Goal: Task Accomplishment & Management: Manage account settings

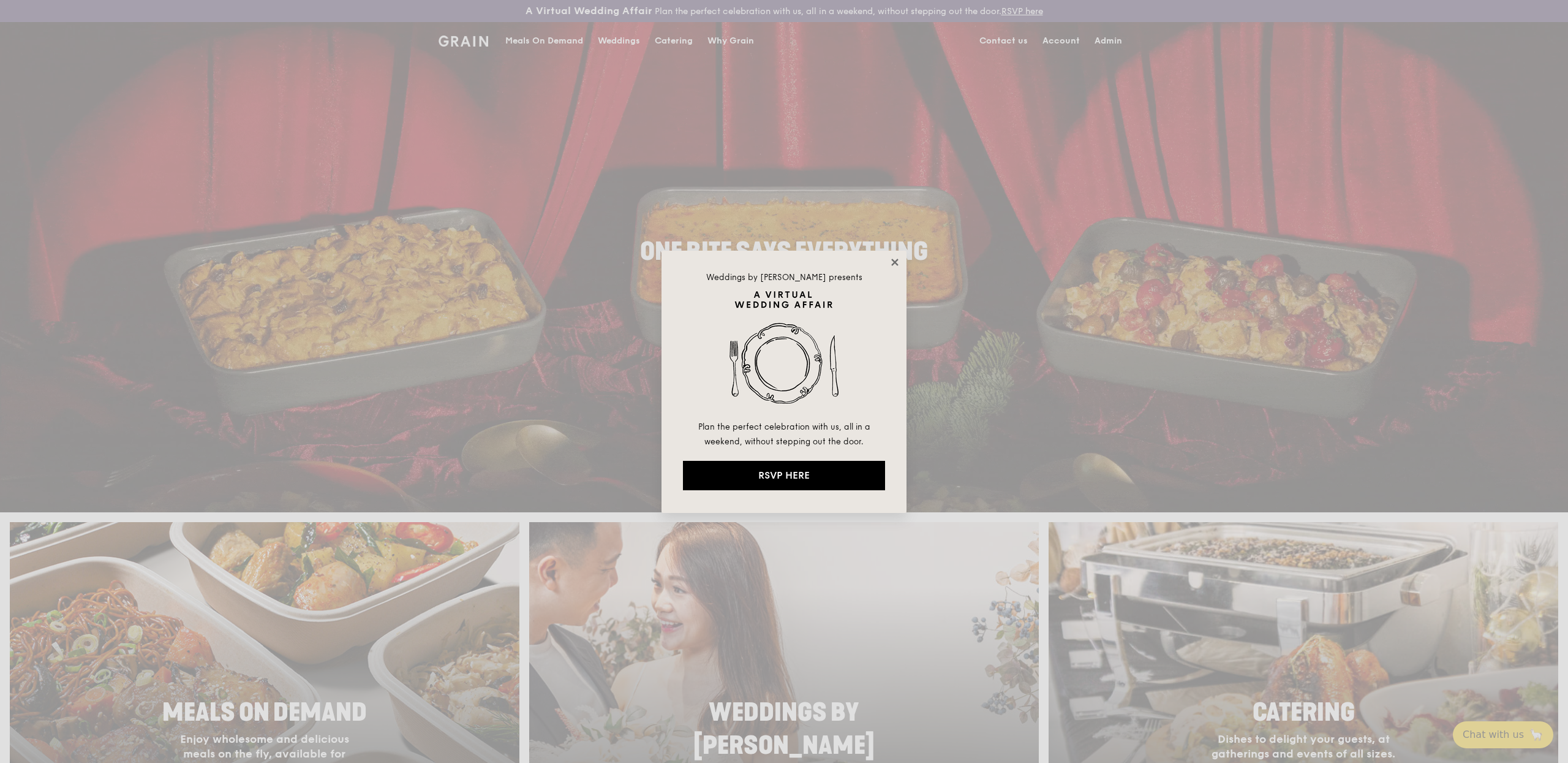
click at [890, 260] on icon at bounding box center [895, 262] width 11 height 11
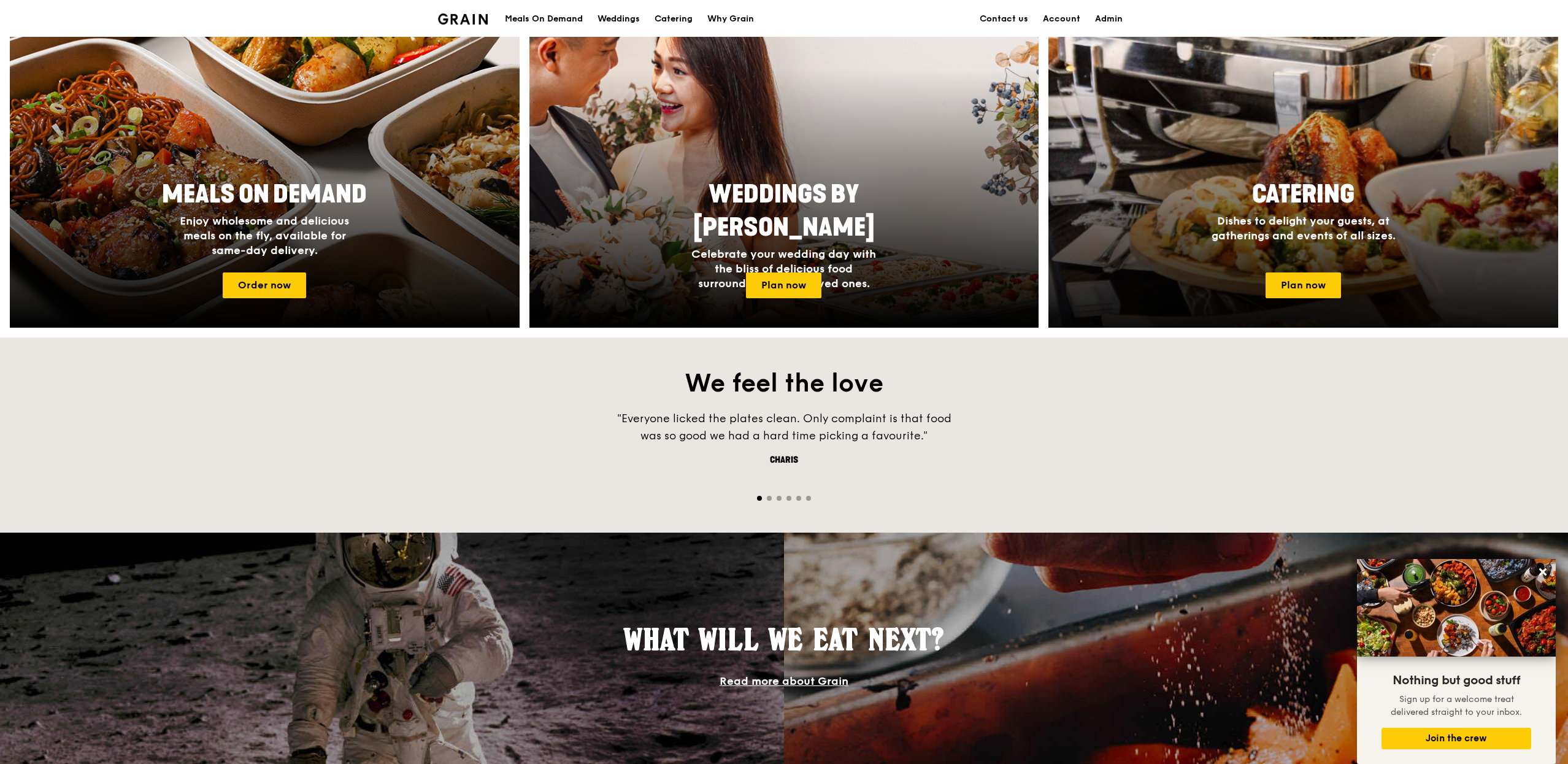
scroll to position [341, 0]
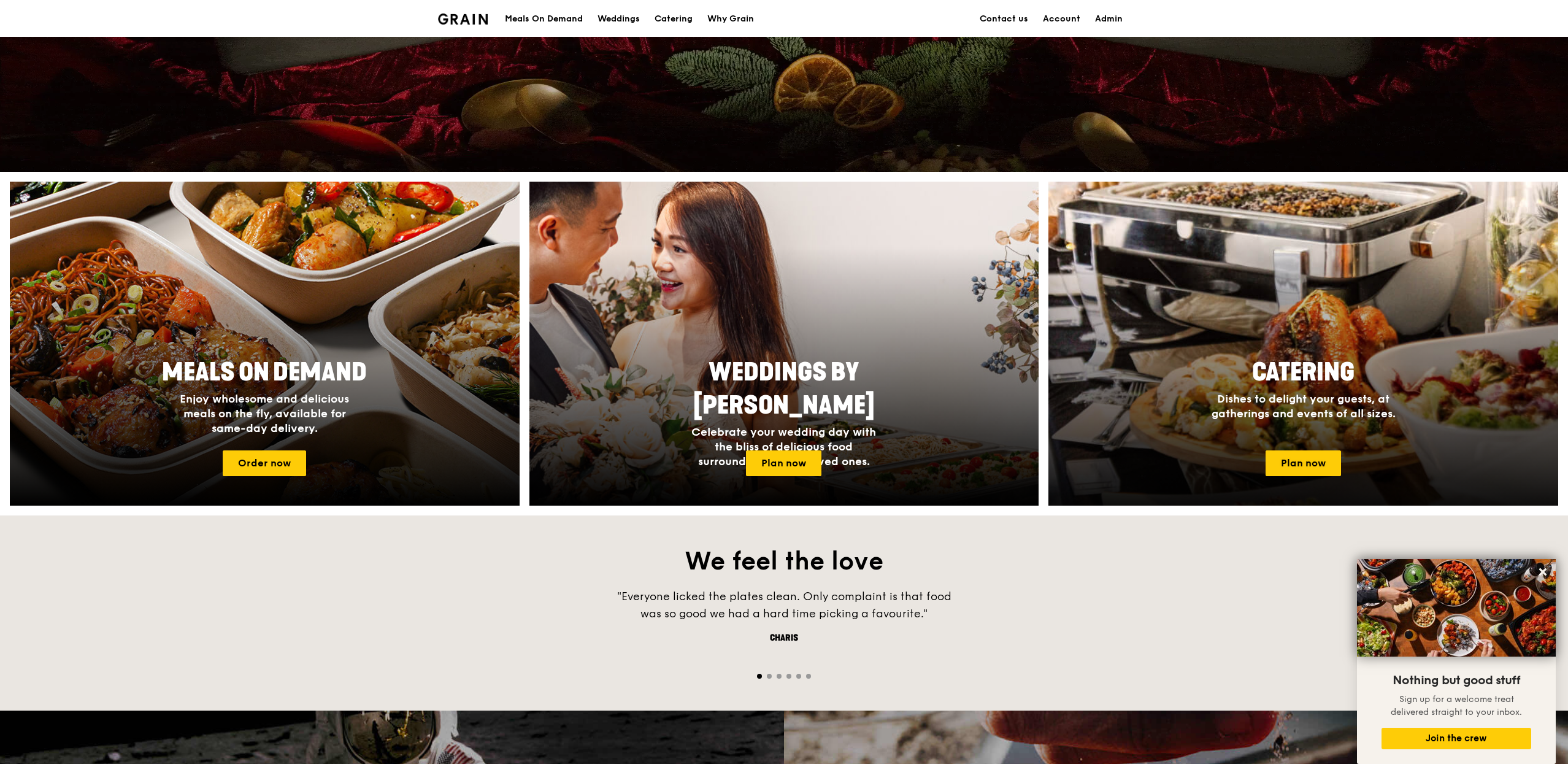
click at [1240, 303] on div at bounding box center [1304, 344] width 561 height 356
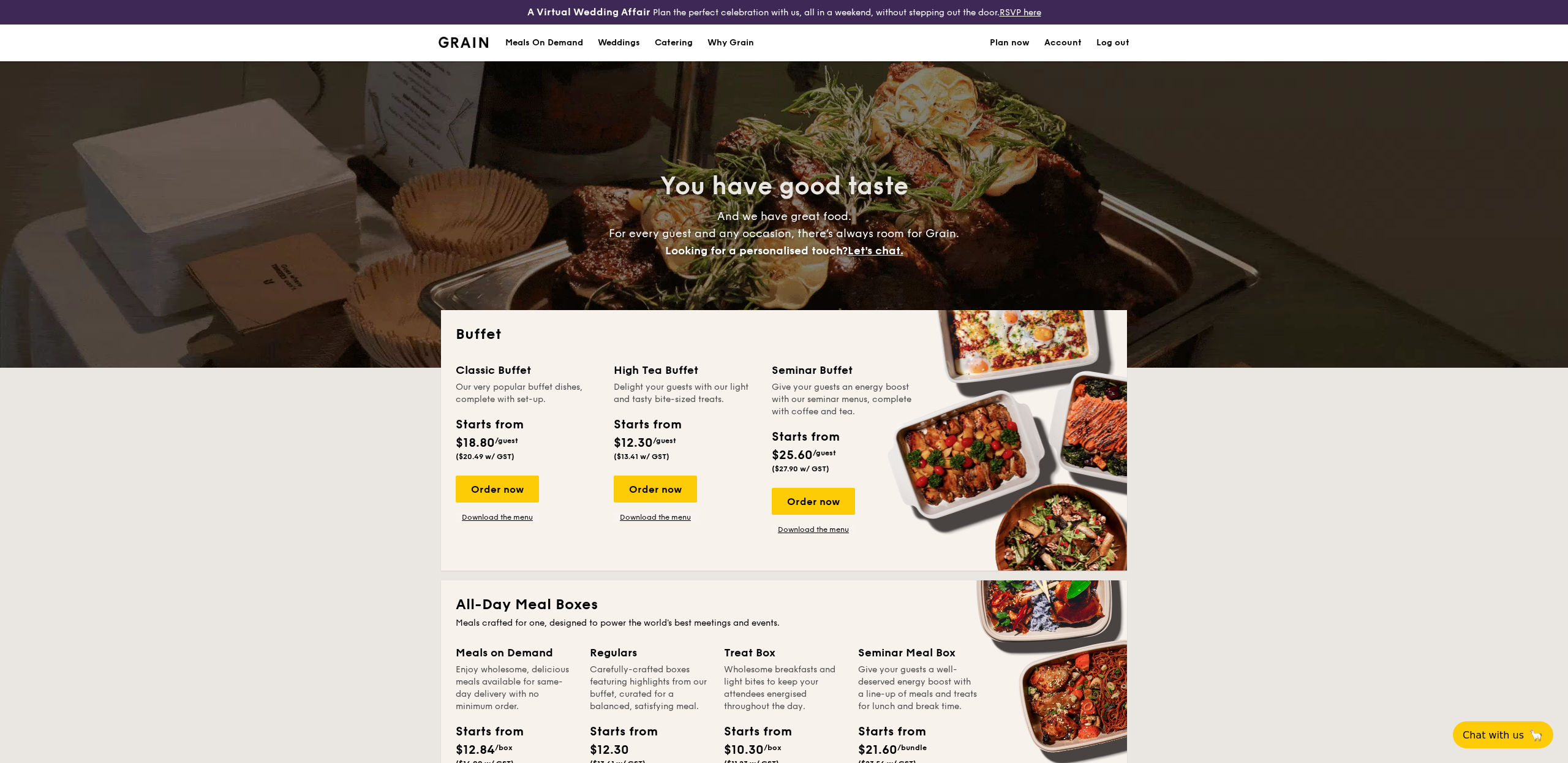
select select
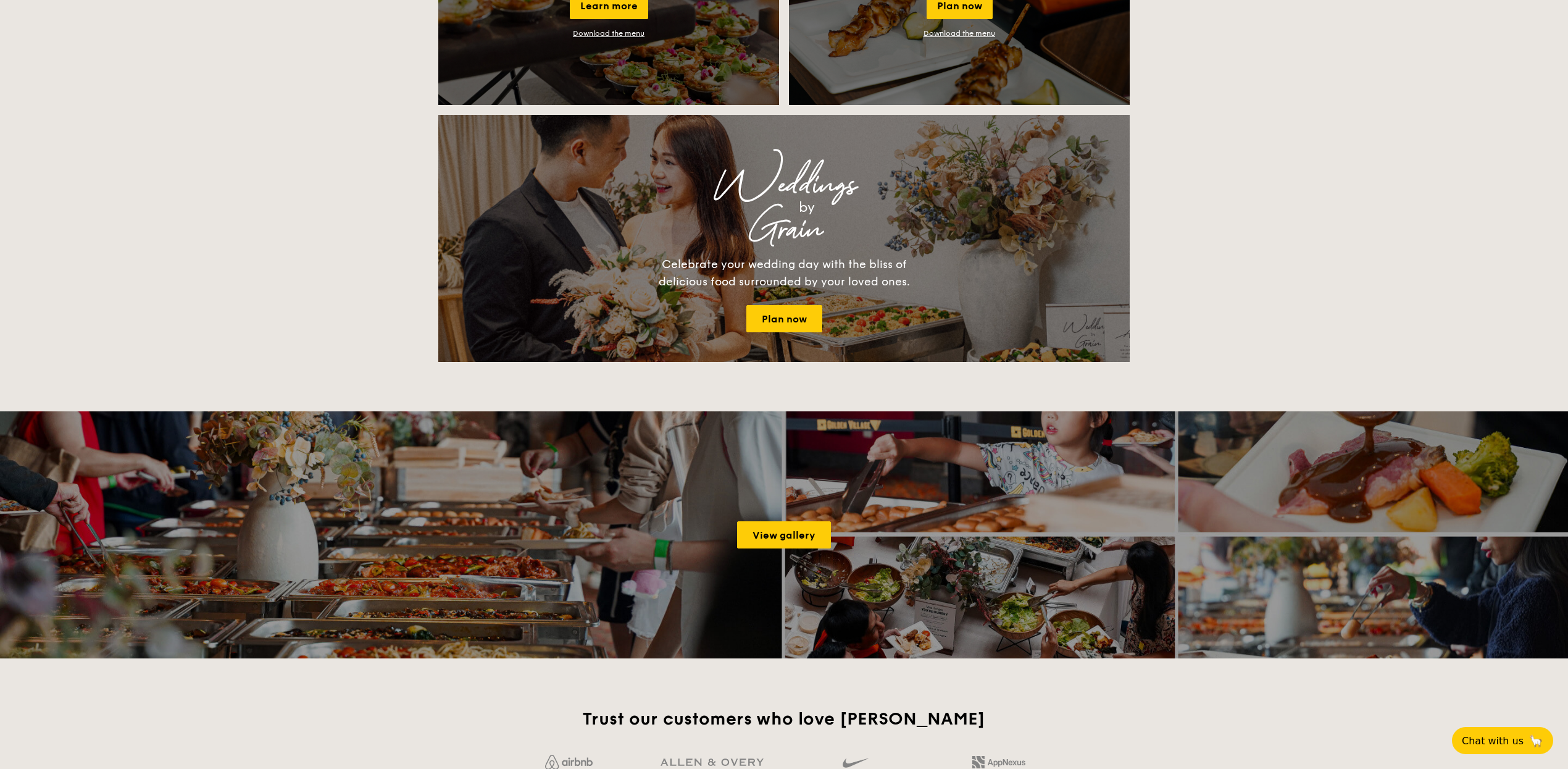
scroll to position [1211, 0]
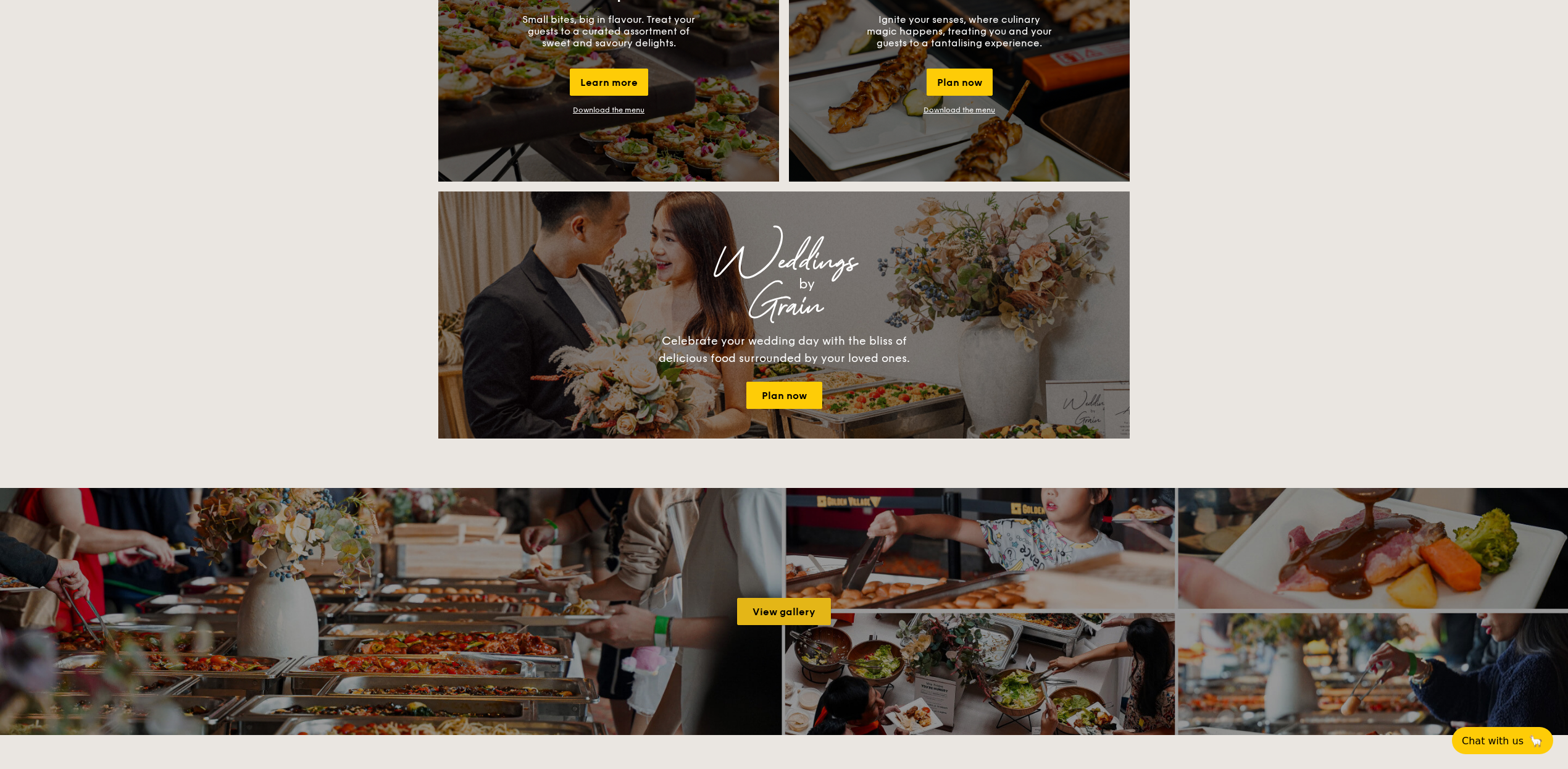
click at [783, 603] on link "View gallery" at bounding box center [784, 611] width 94 height 27
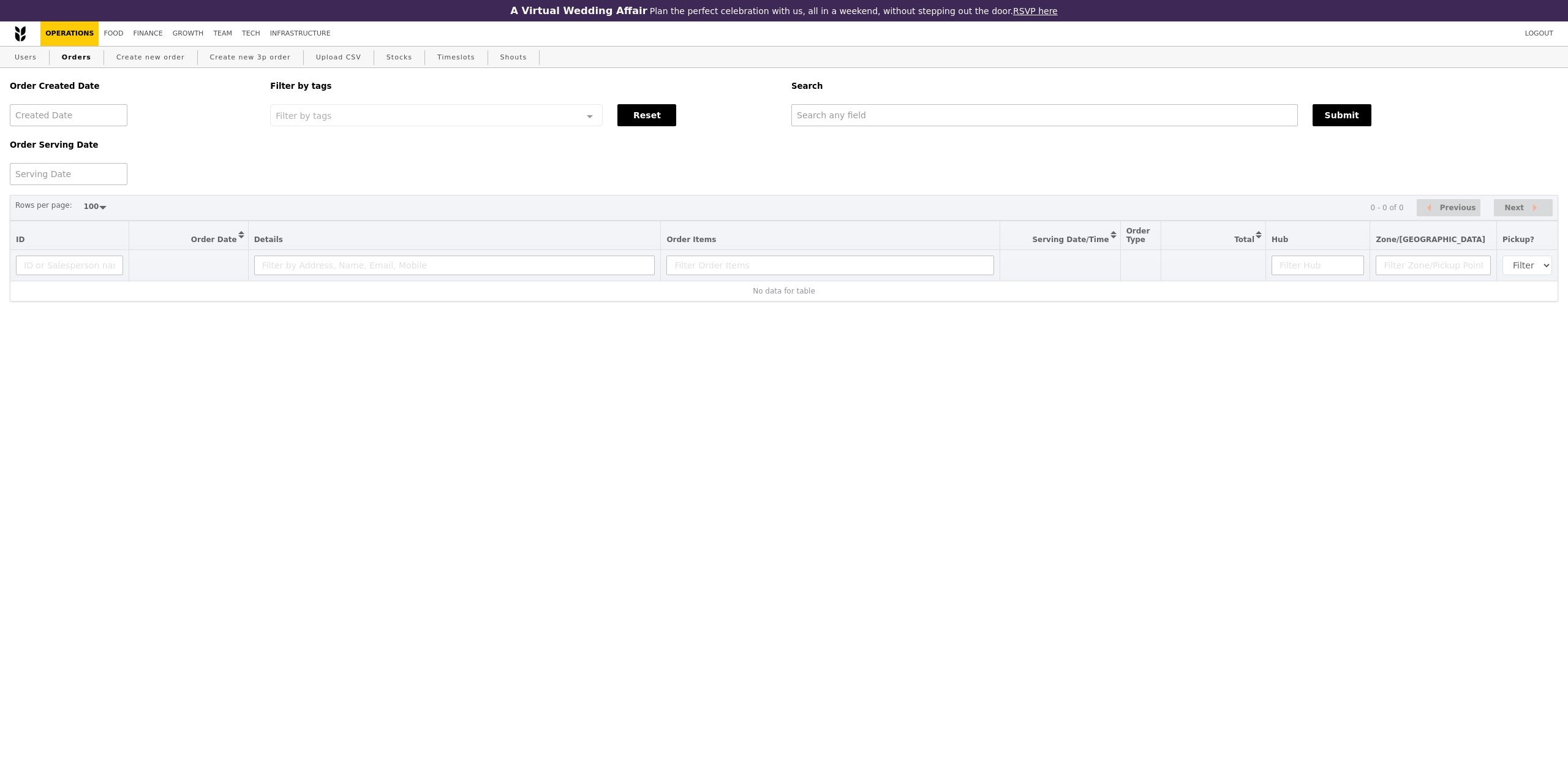
select select "100"
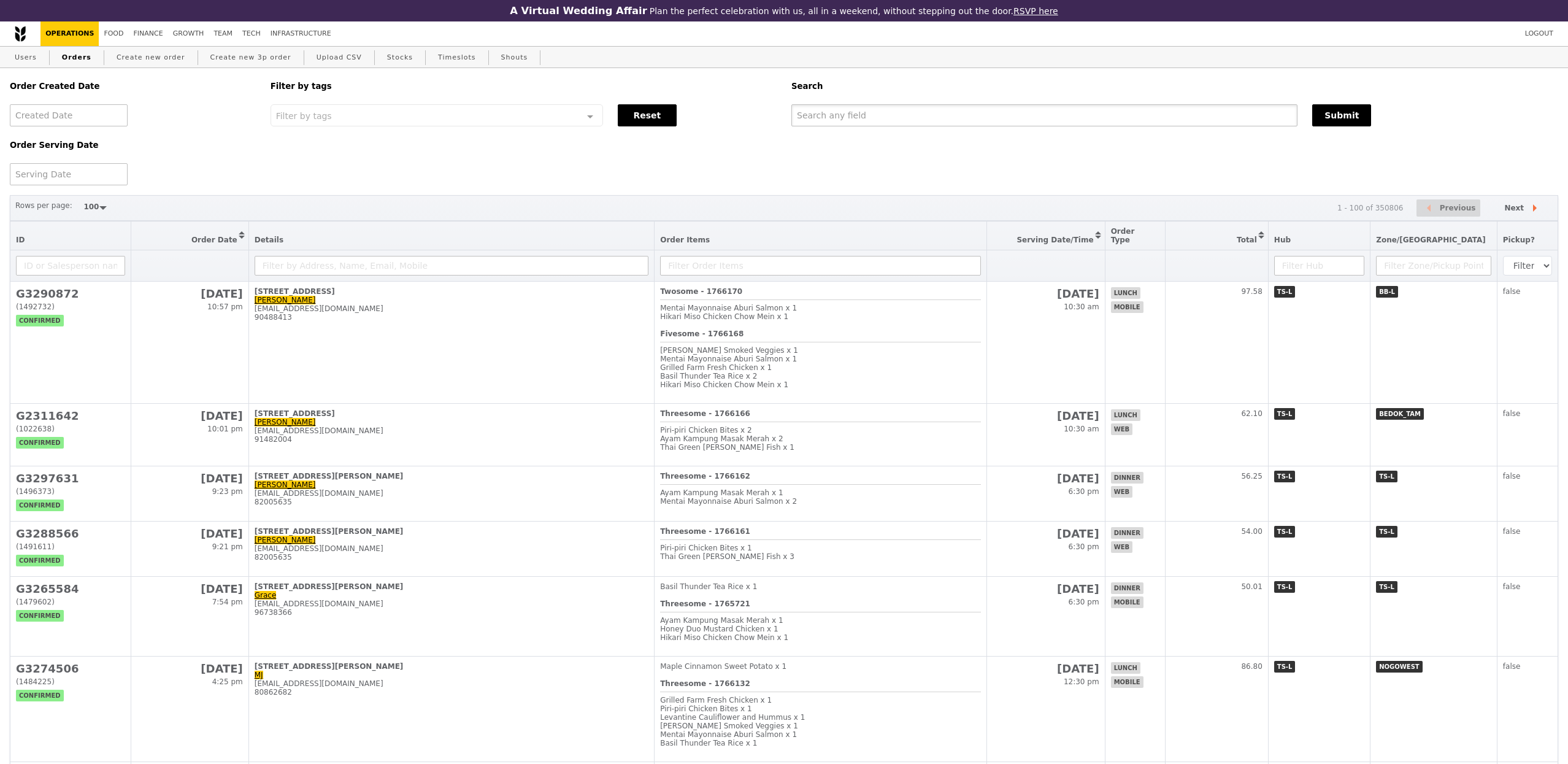
click at [886, 118] on input "text" at bounding box center [1044, 115] width 506 height 22
paste input "#G3295419"
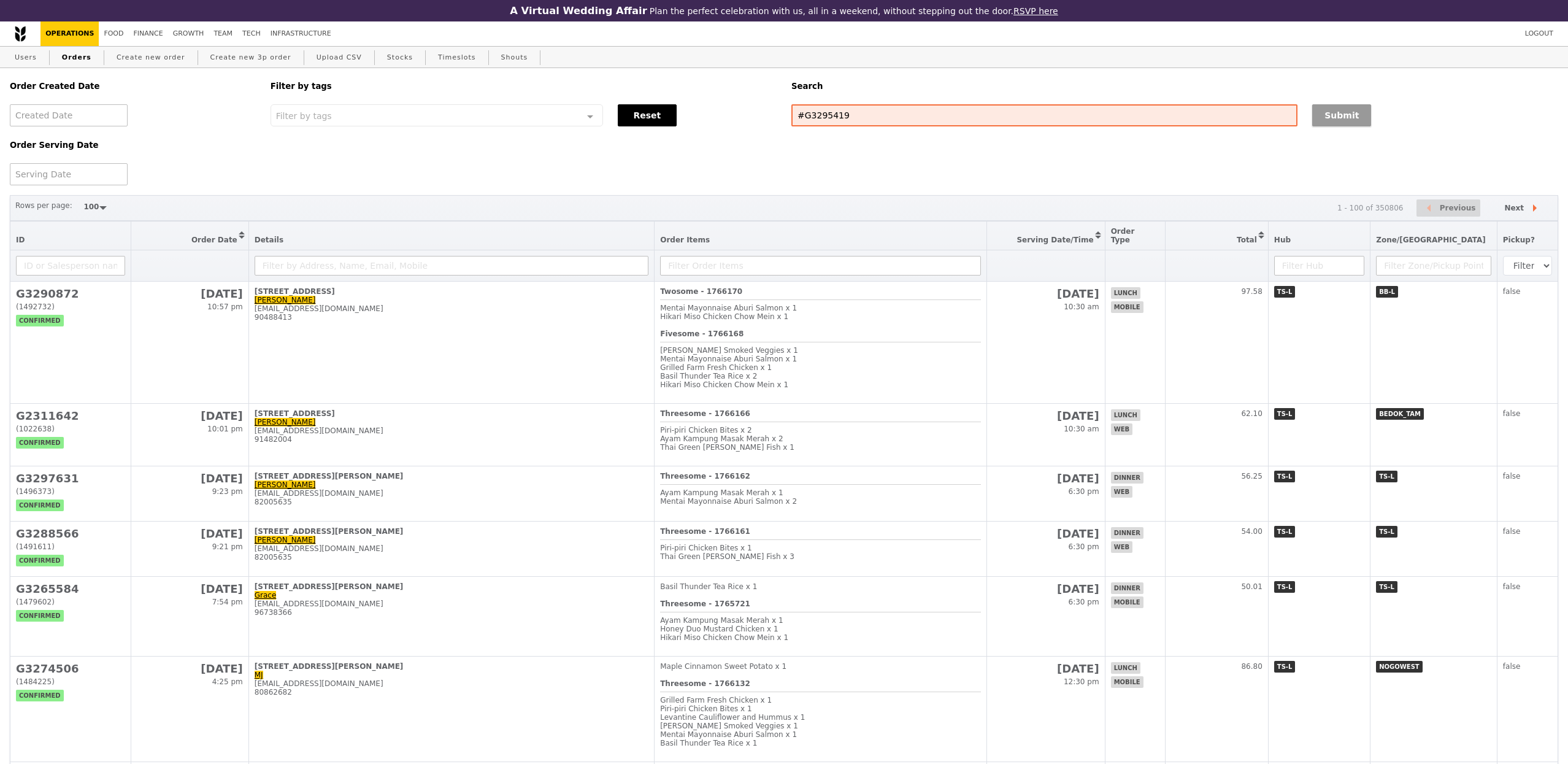
click at [1341, 110] on button "Submit" at bounding box center [1341, 115] width 59 height 22
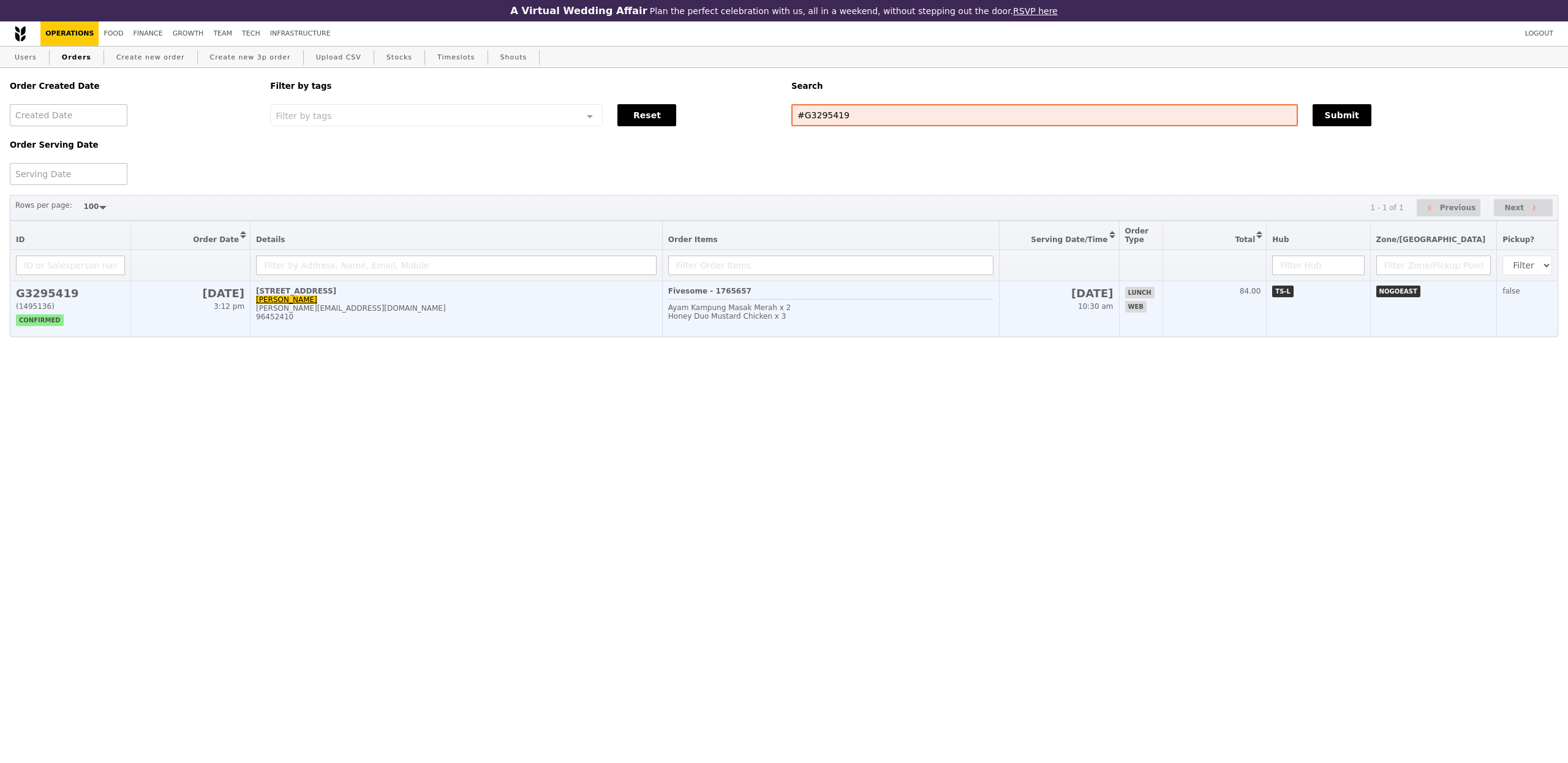
click at [438, 294] on div "17 Woodlands Terrace, #03-01" at bounding box center [456, 292] width 400 height 9
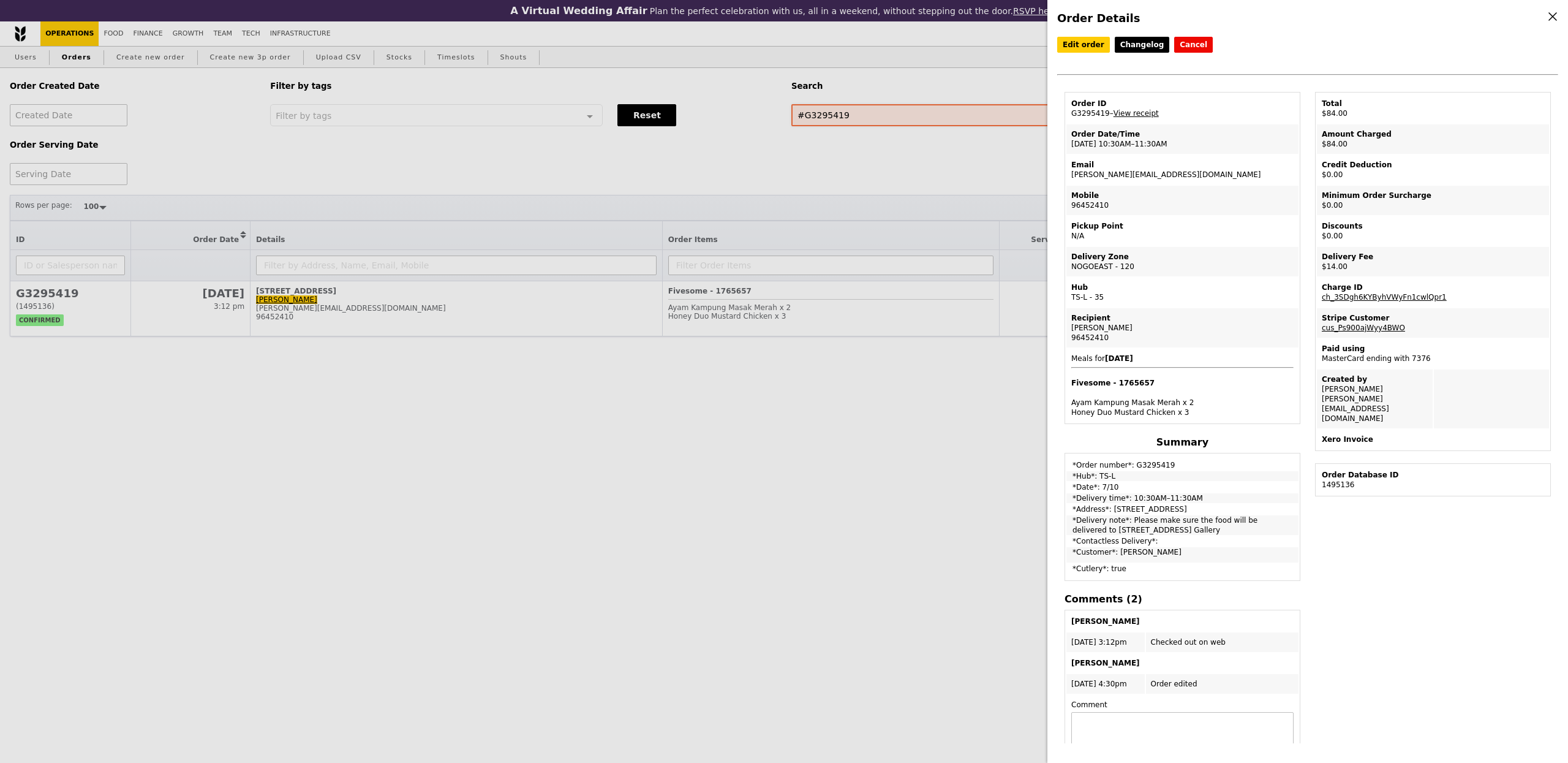
click at [852, 109] on div "Order Details Edit order Changelog Cancel Order ID G3295419 – View receipt Orde…" at bounding box center [784, 381] width 1568 height 763
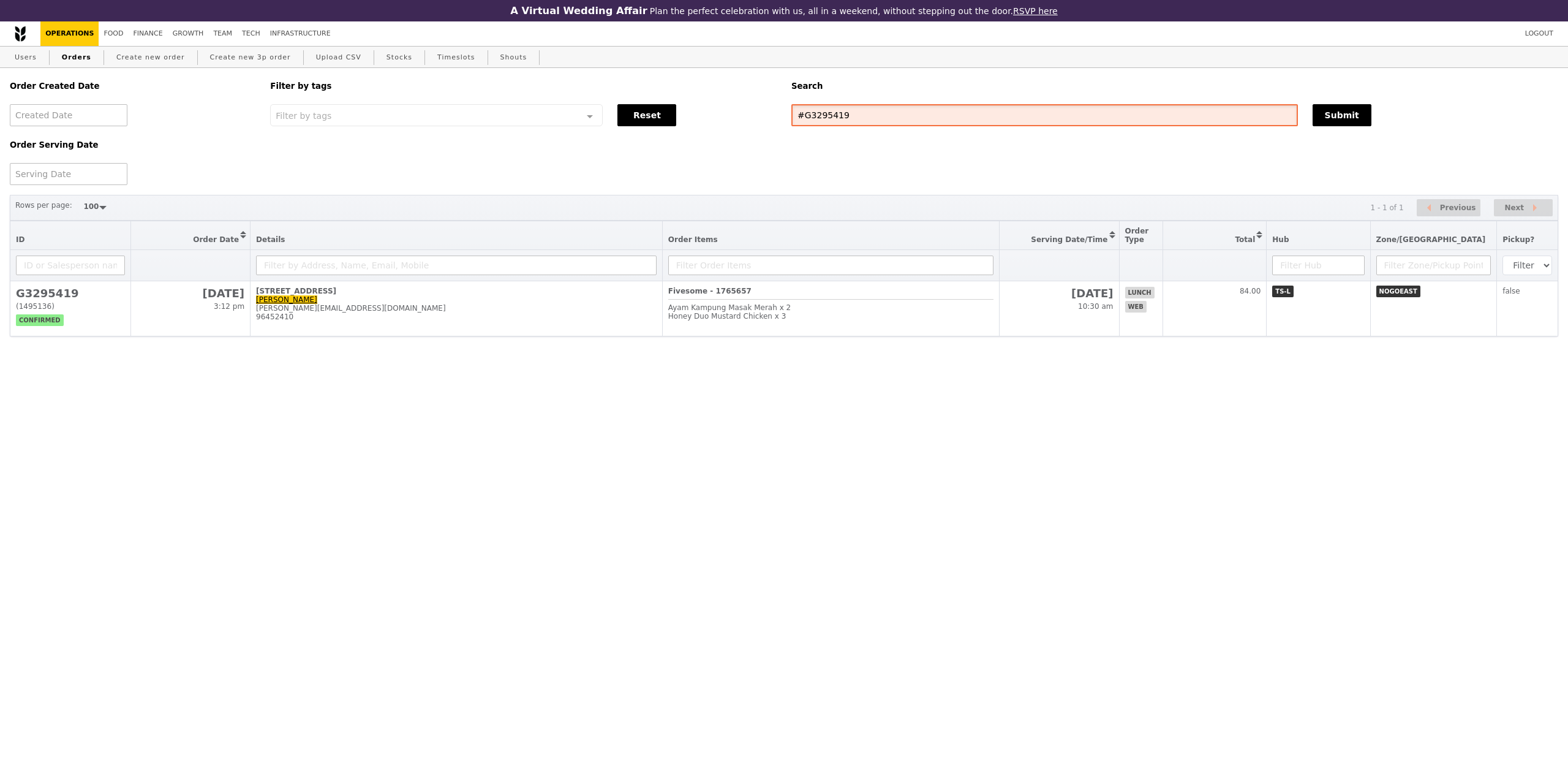
drag, startPoint x: 856, startPoint y: 115, endPoint x: 722, endPoint y: 104, distance: 134.5
click at [722, 104] on div "Order Created Date Order Serving Date Filter by tags Filter by tags Meal_Plan W…" at bounding box center [784, 126] width 1563 height 117
paste input "G329645"
type input "G3296459"
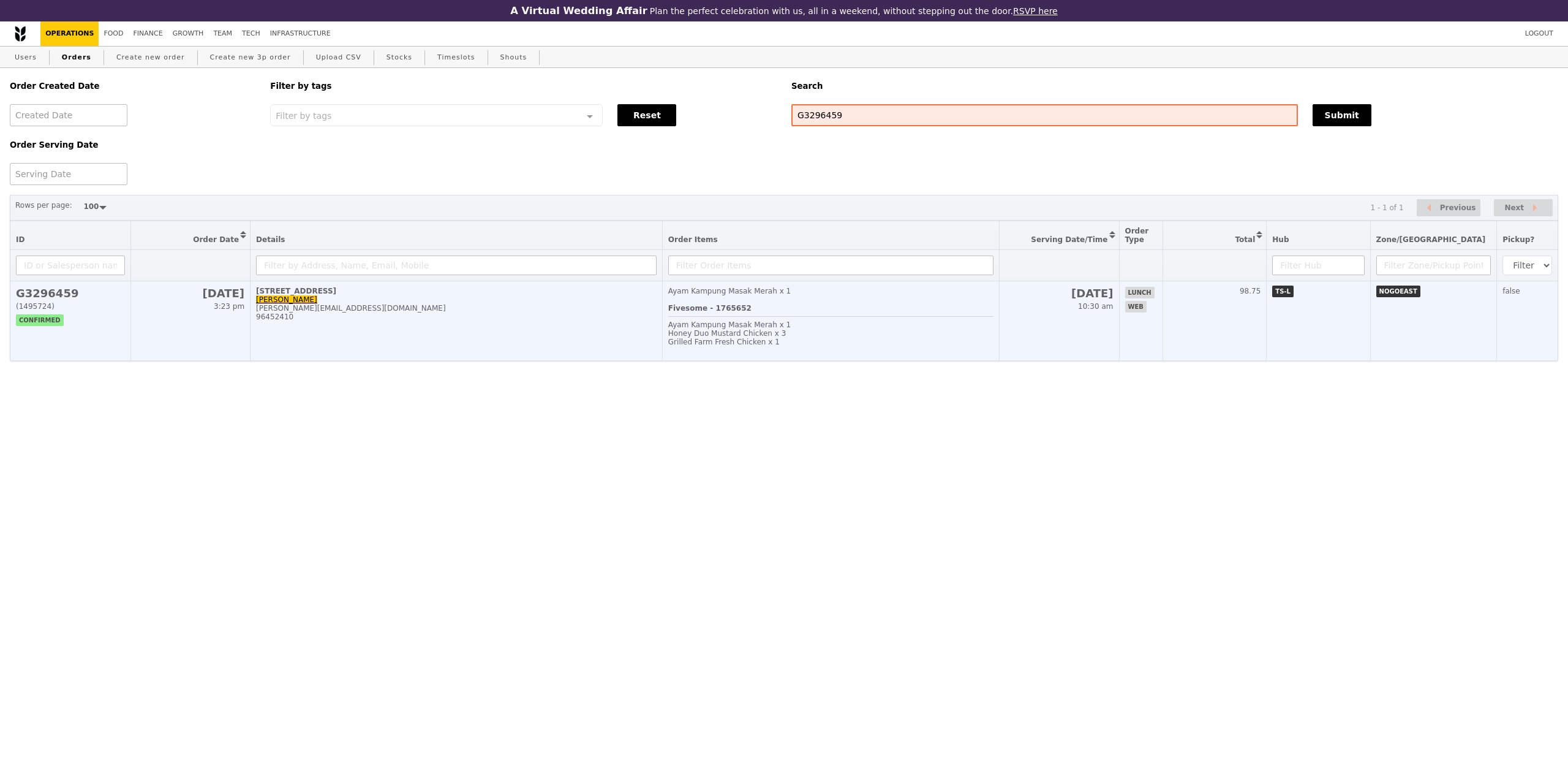
click at [870, 337] on div "Honey Duo Mustard Chicken x 3" at bounding box center [830, 334] width 325 height 9
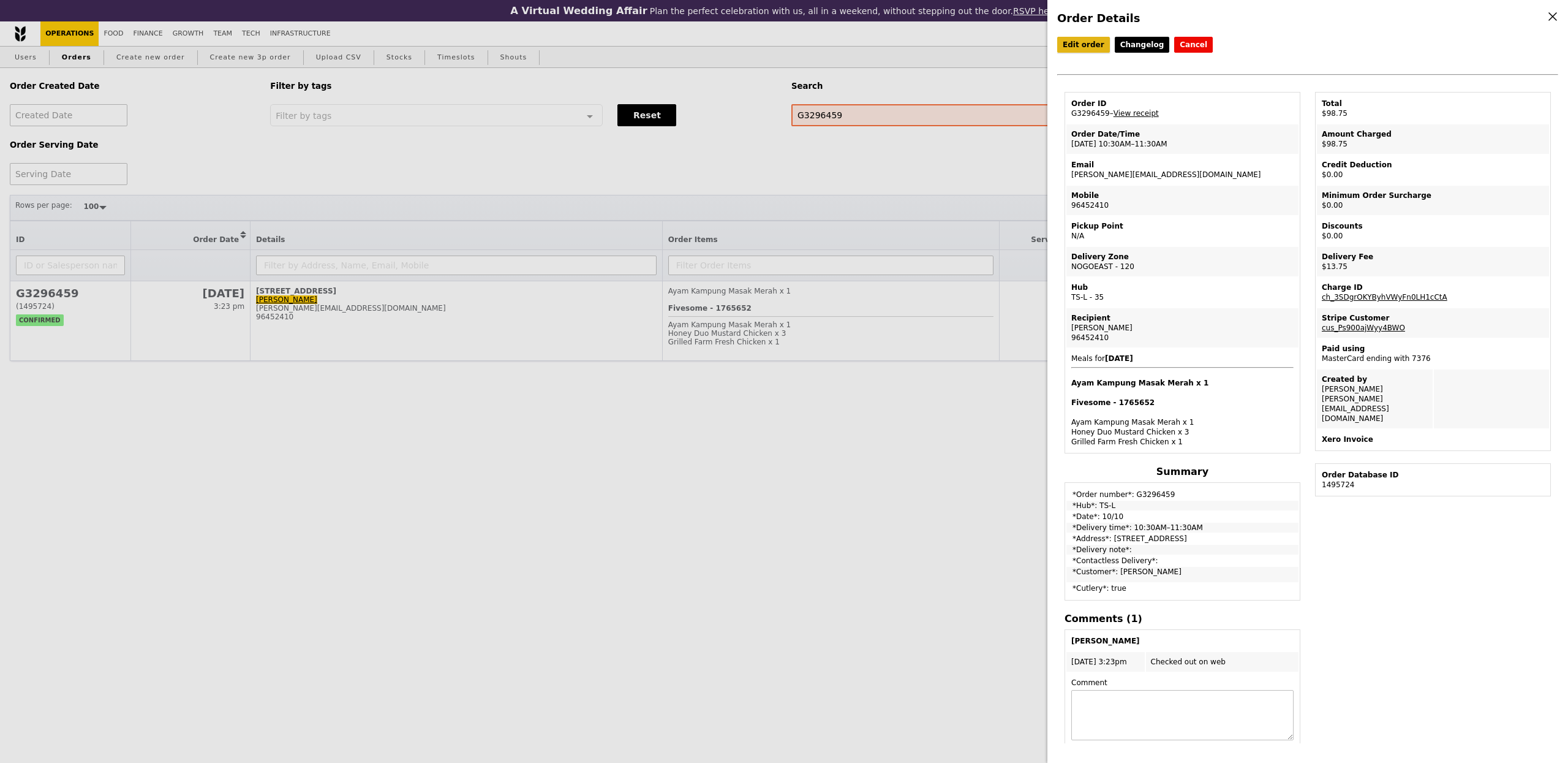
click at [1086, 46] on link "Edit order" at bounding box center [1083, 45] width 53 height 16
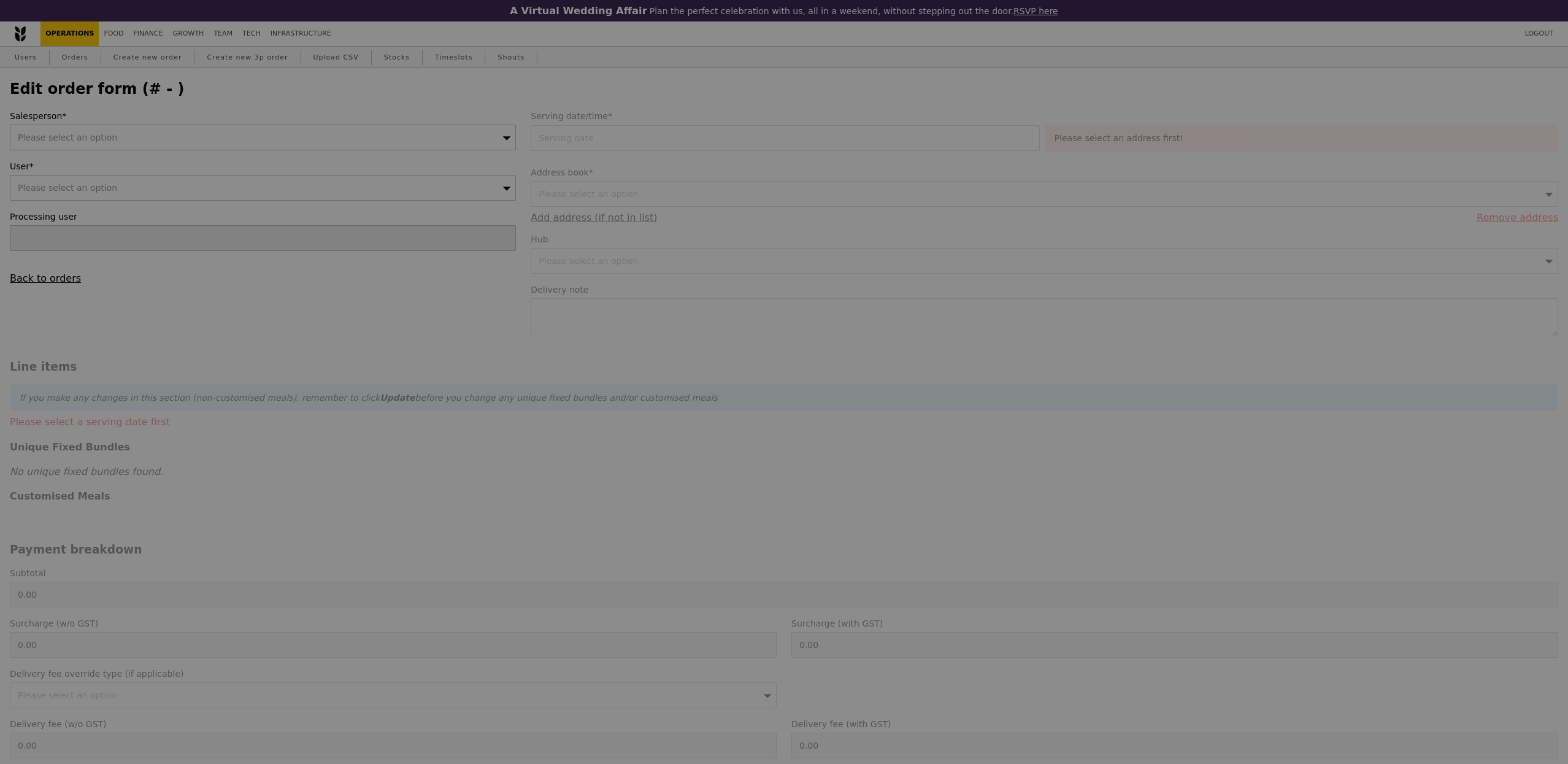
type input "10 Oct 2025"
type input "85.00"
type input "11.70"
type input "12.75"
type input "97.75"
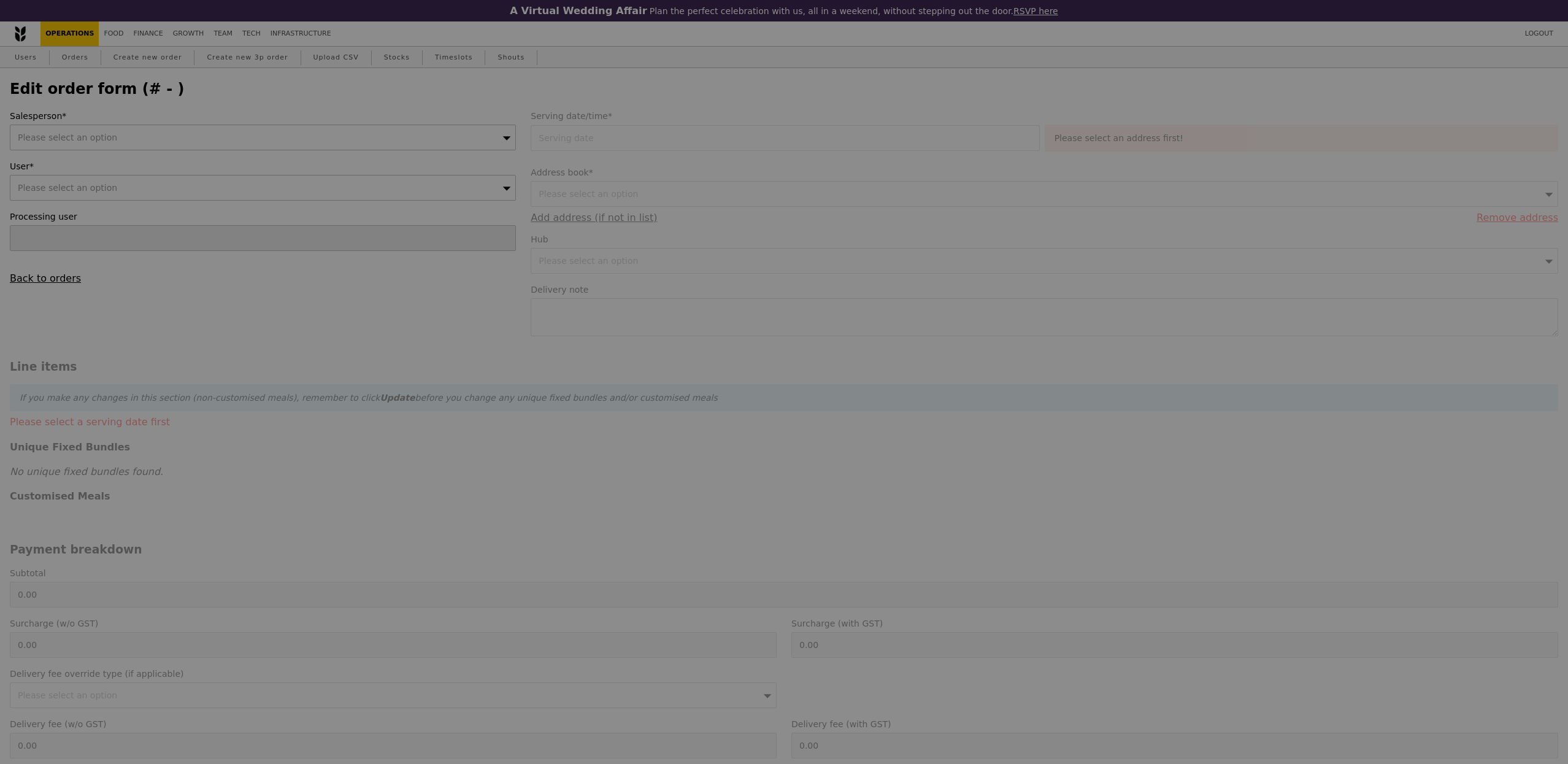
type input "Loading..."
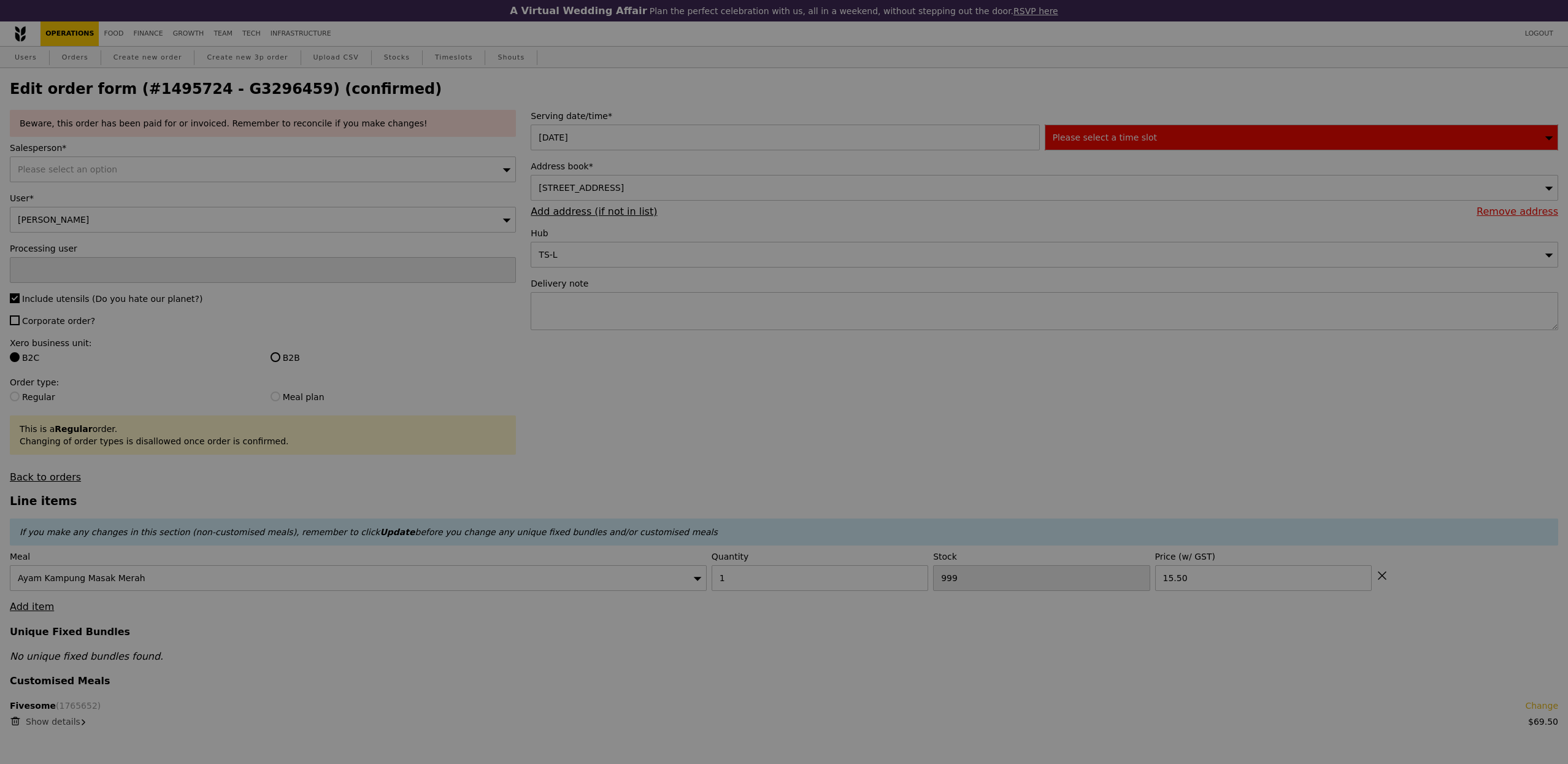
type input "490"
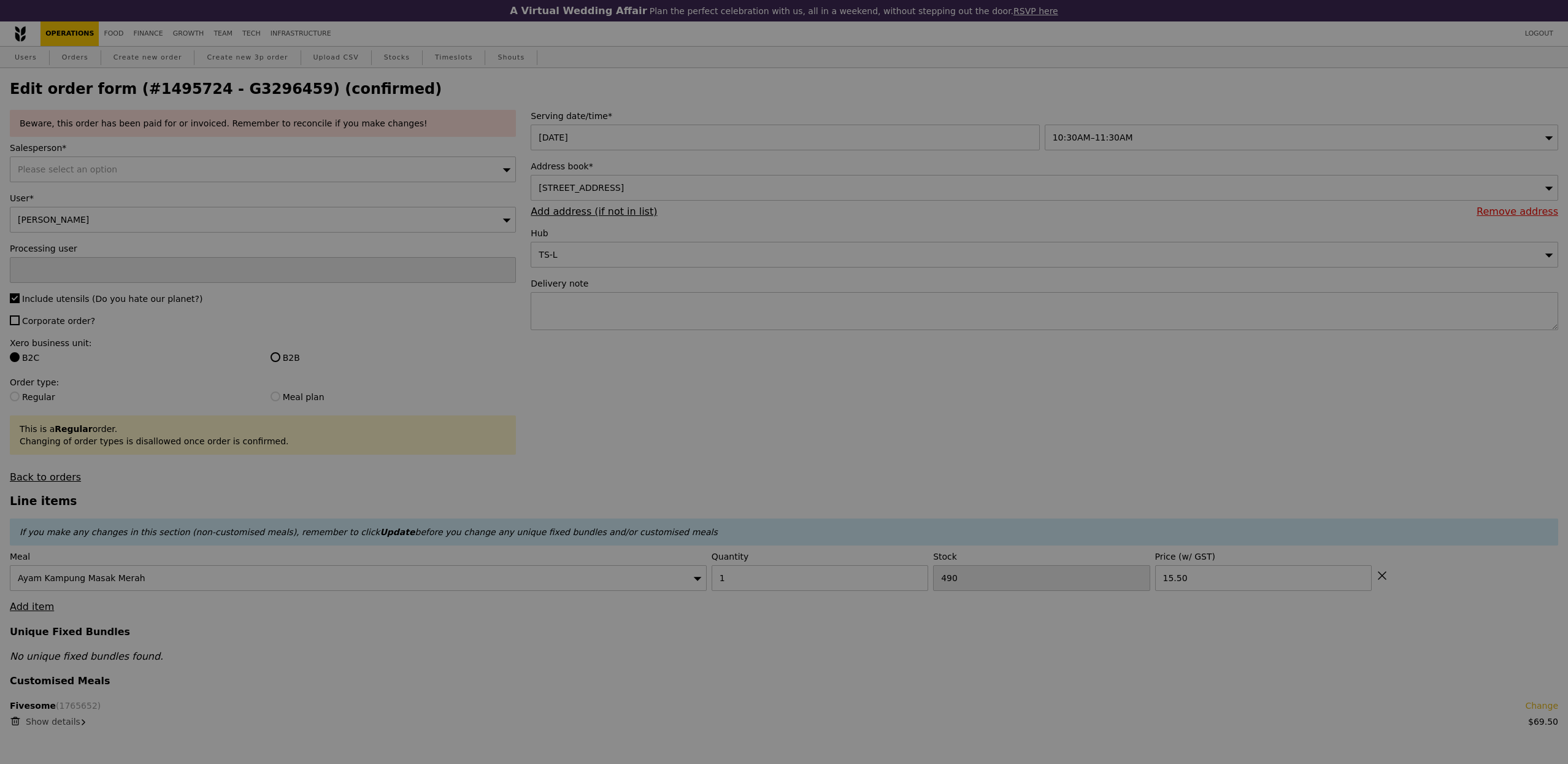
type input "Update"
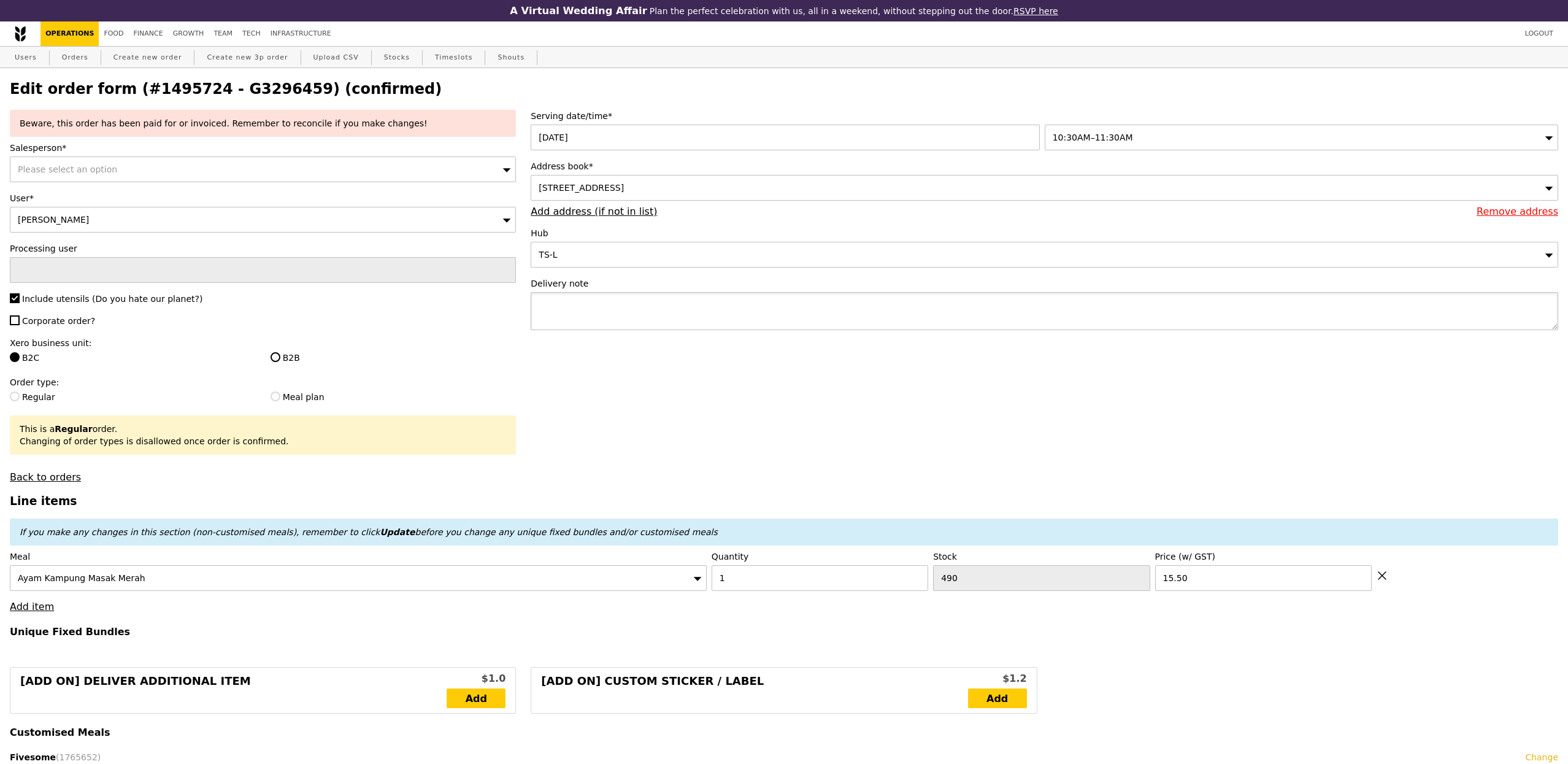
click at [760, 313] on textarea at bounding box center [1044, 311] width 1027 height 38
paste textarea "Please make sure the food will be delivered to 17 Woodlands Terrace, Level 3 Ga…"
type textarea "Please make sure the food will be delivered to 17 Woodlands Terrace, Level 3 Ga…"
click at [57, 319] on span "Corporate order?" at bounding box center [59, 321] width 73 height 10
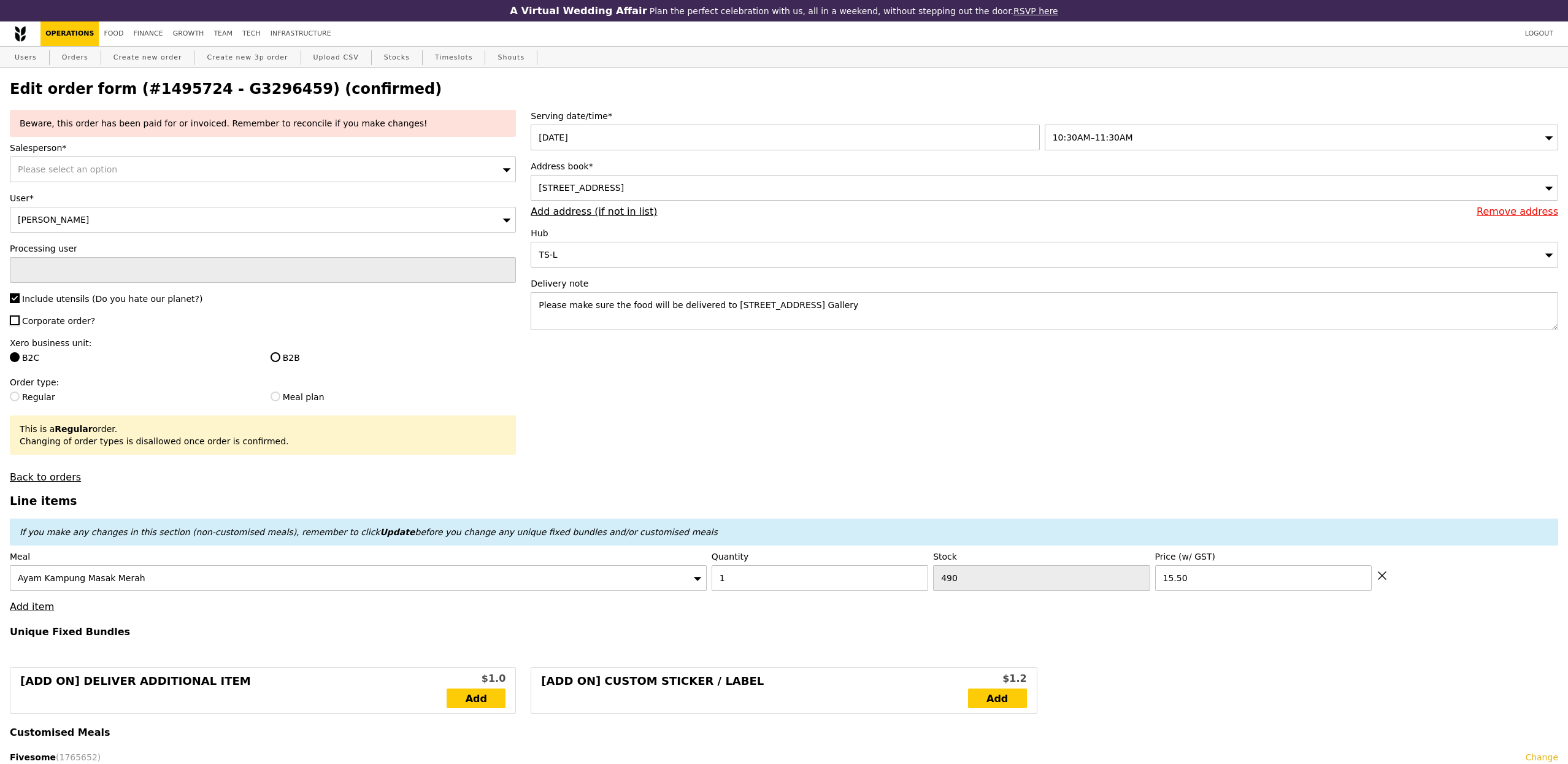
click at [20, 319] on input "Corporate order?" at bounding box center [14, 320] width 10 height 10
checkbox input "true"
click at [73, 167] on span "Please select an option" at bounding box center [67, 169] width 99 height 10
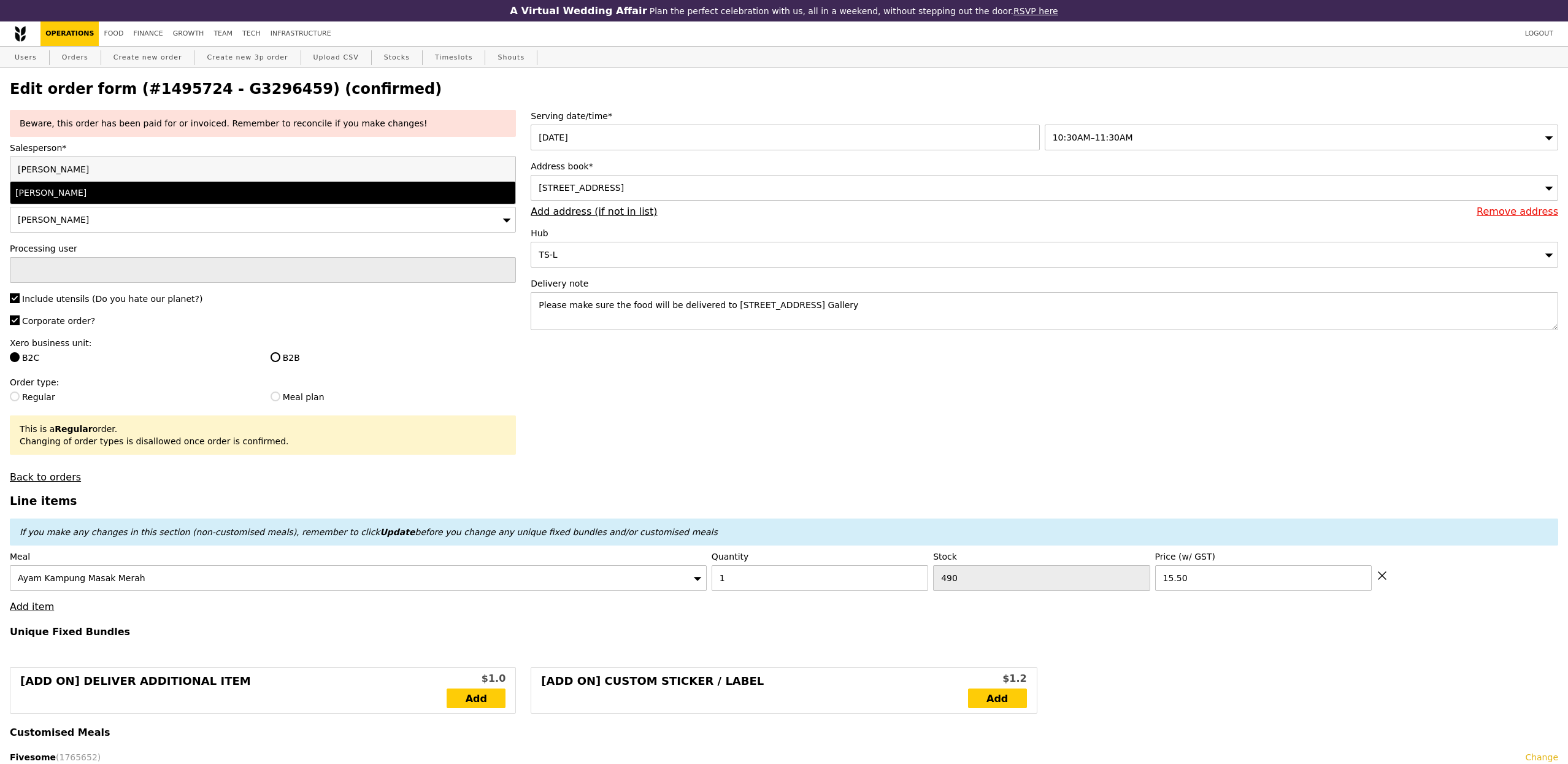
type input "alvin"
click at [75, 190] on div "Alvin Seah" at bounding box center [201, 193] width 371 height 13
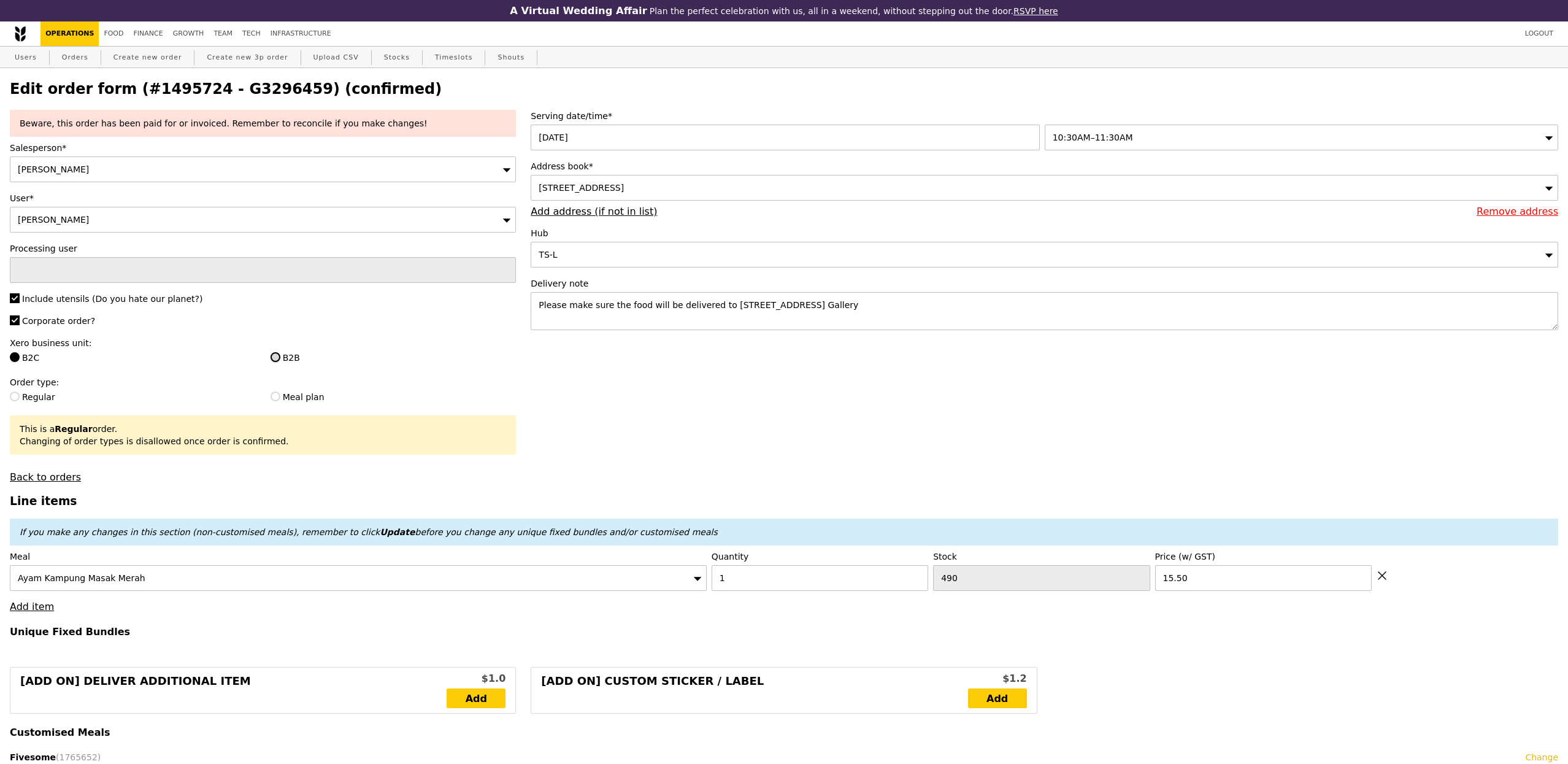
click at [276, 356] on input "B2B" at bounding box center [275, 356] width 10 height 10
radio input "true"
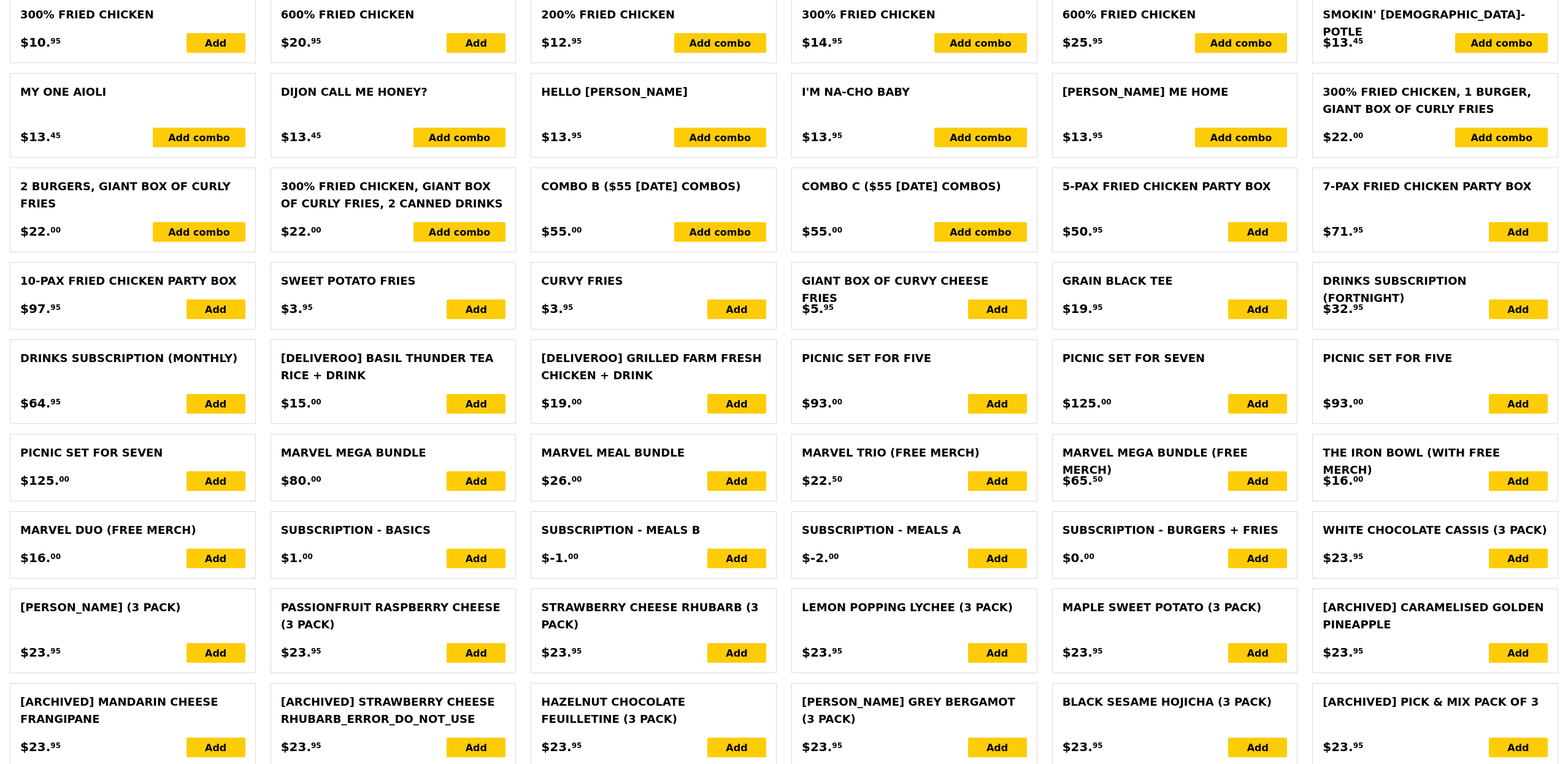
scroll to position [2435, 0]
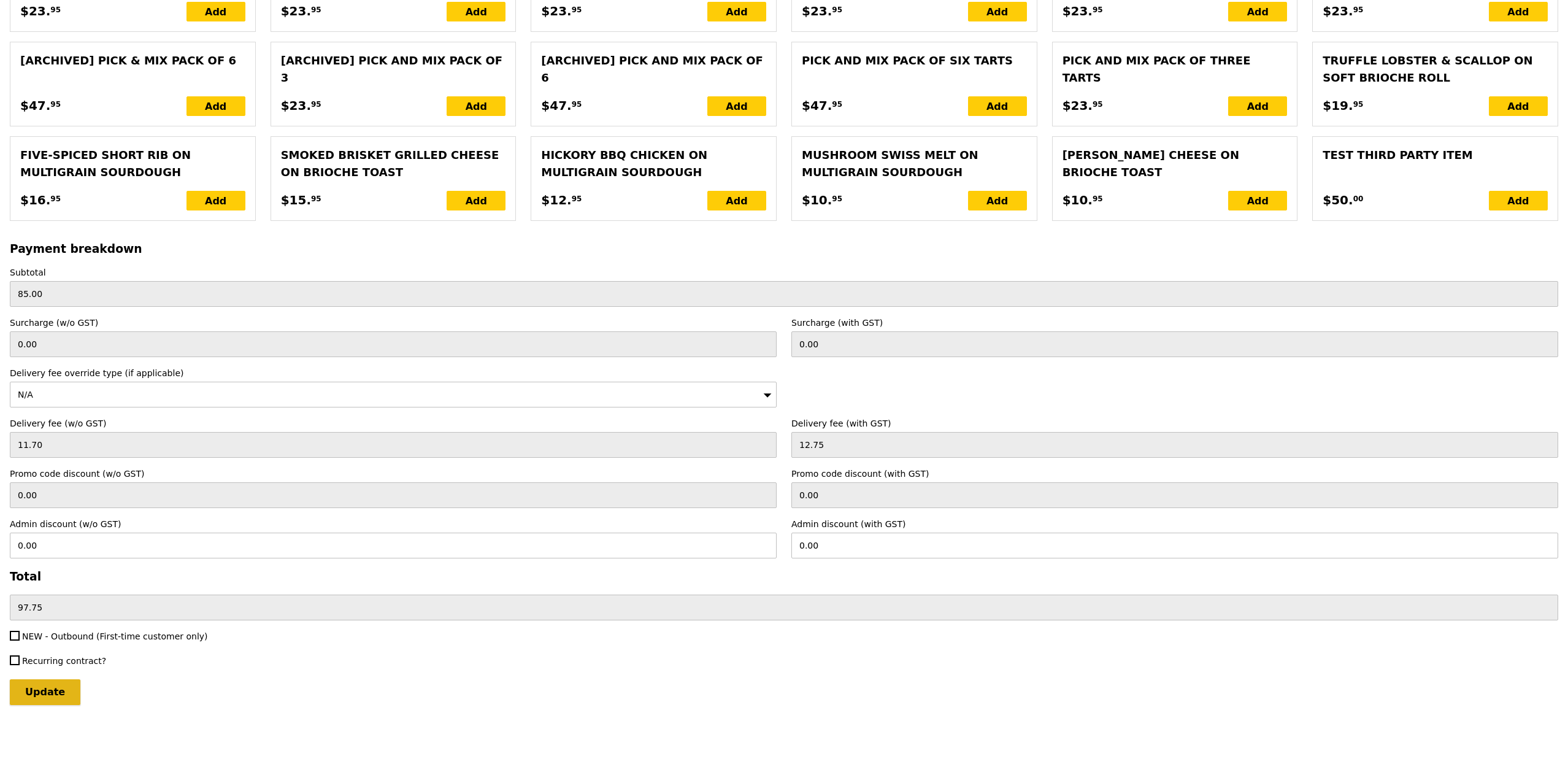
click at [59, 697] on input "Update" at bounding box center [45, 691] width 71 height 26
type input "Loading..."
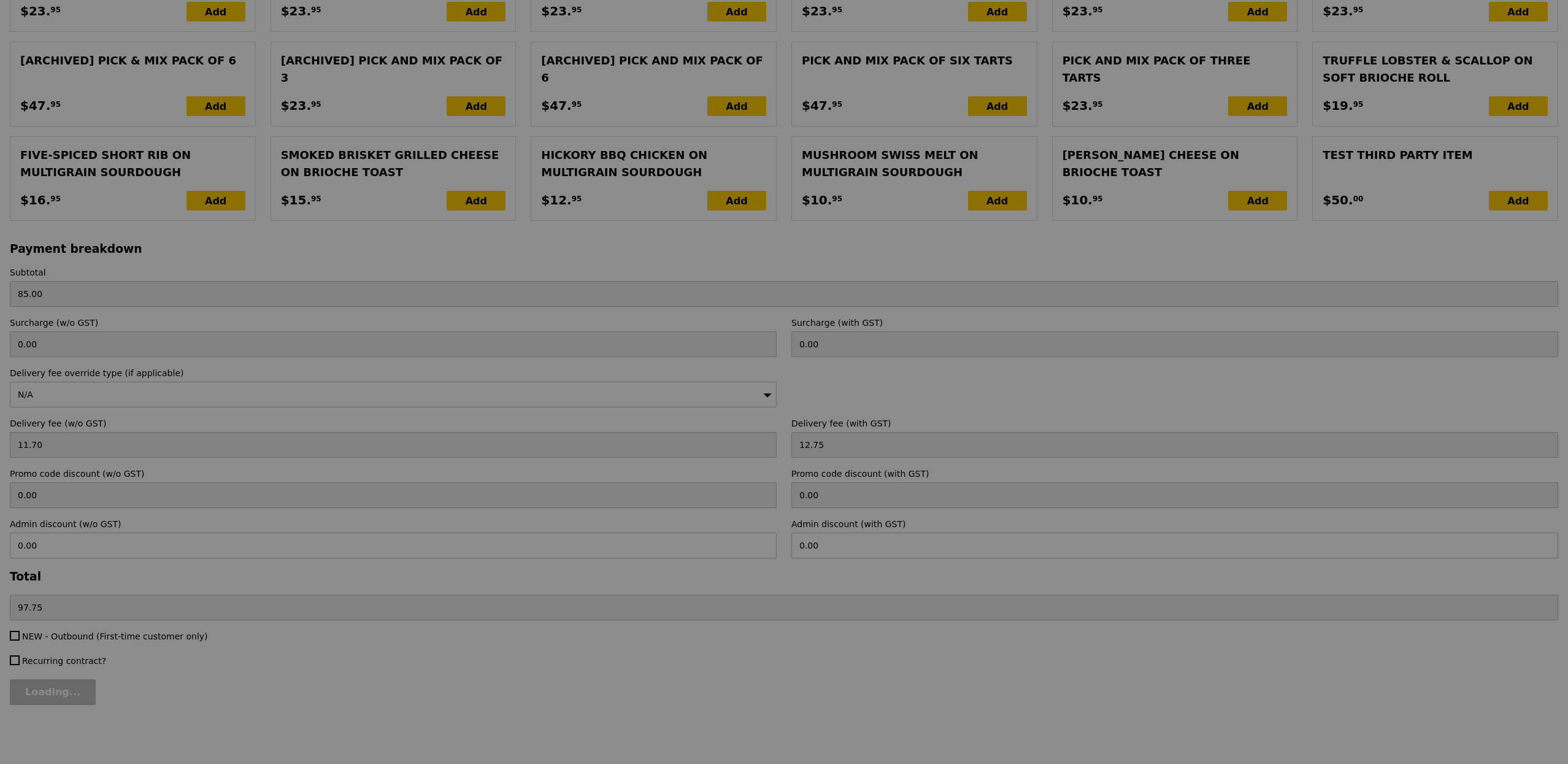
type input "12.61"
type input "13.75"
type input "98.75"
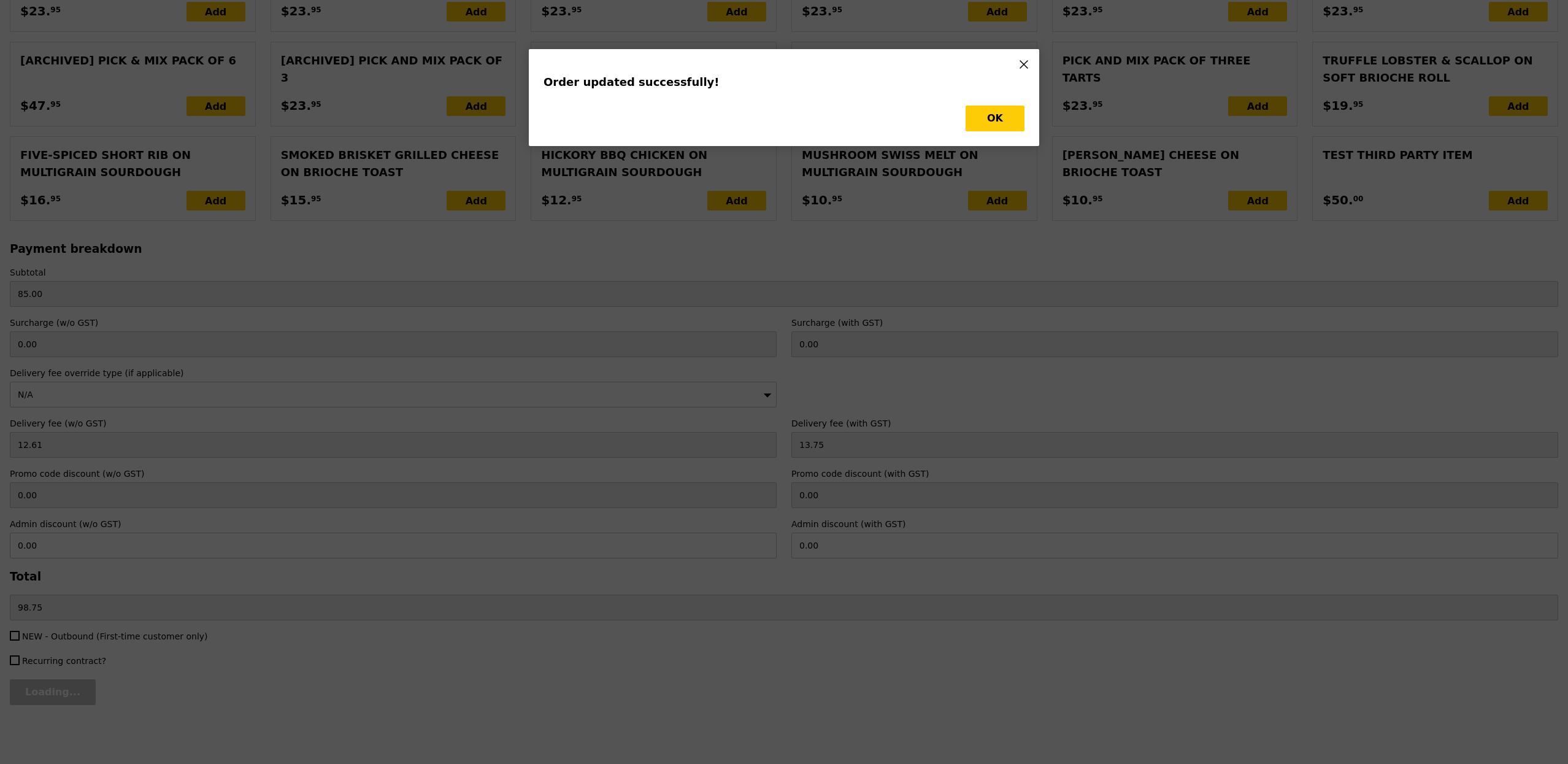
scroll to position [0, 0]
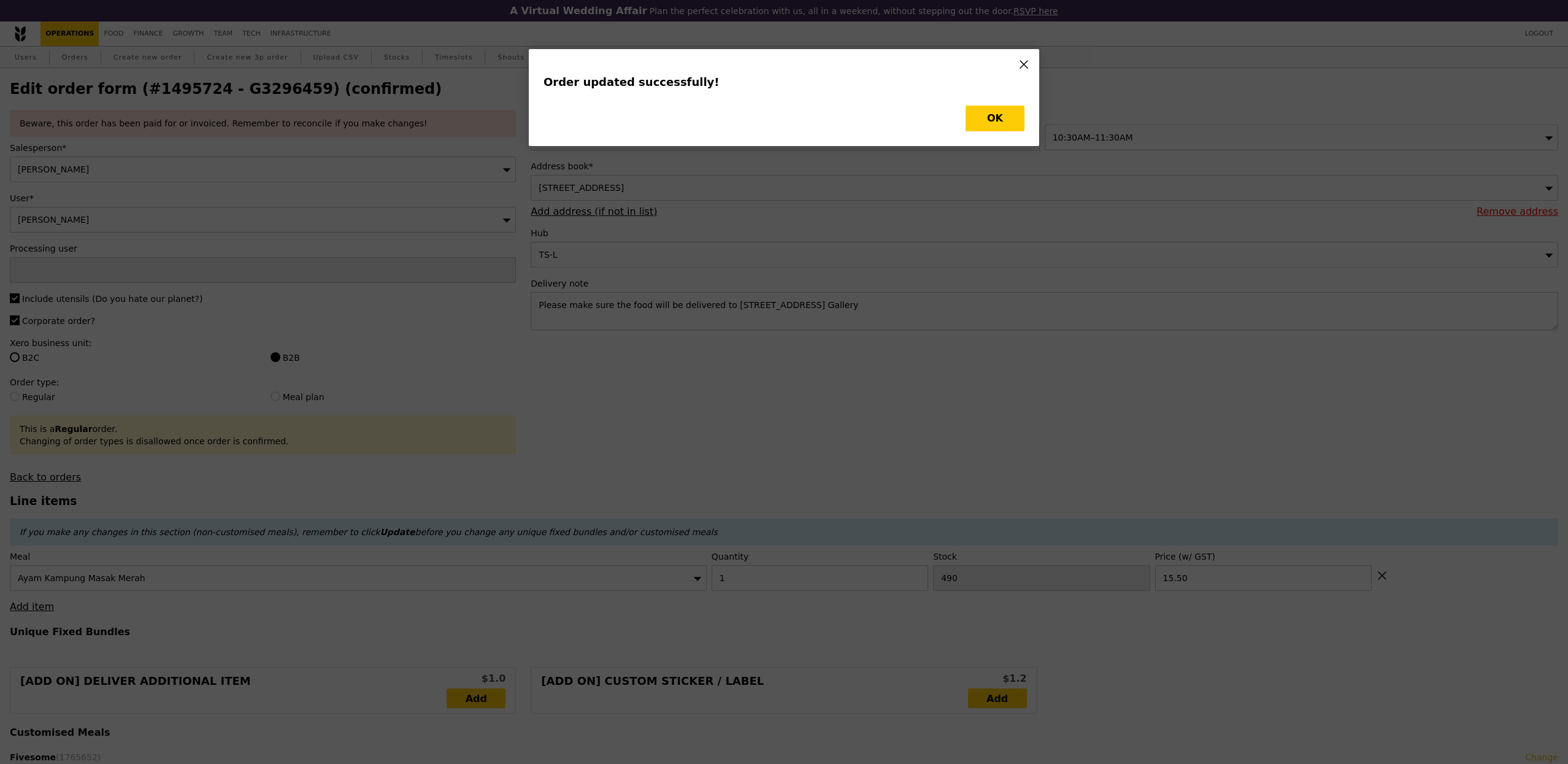
type input "Update"
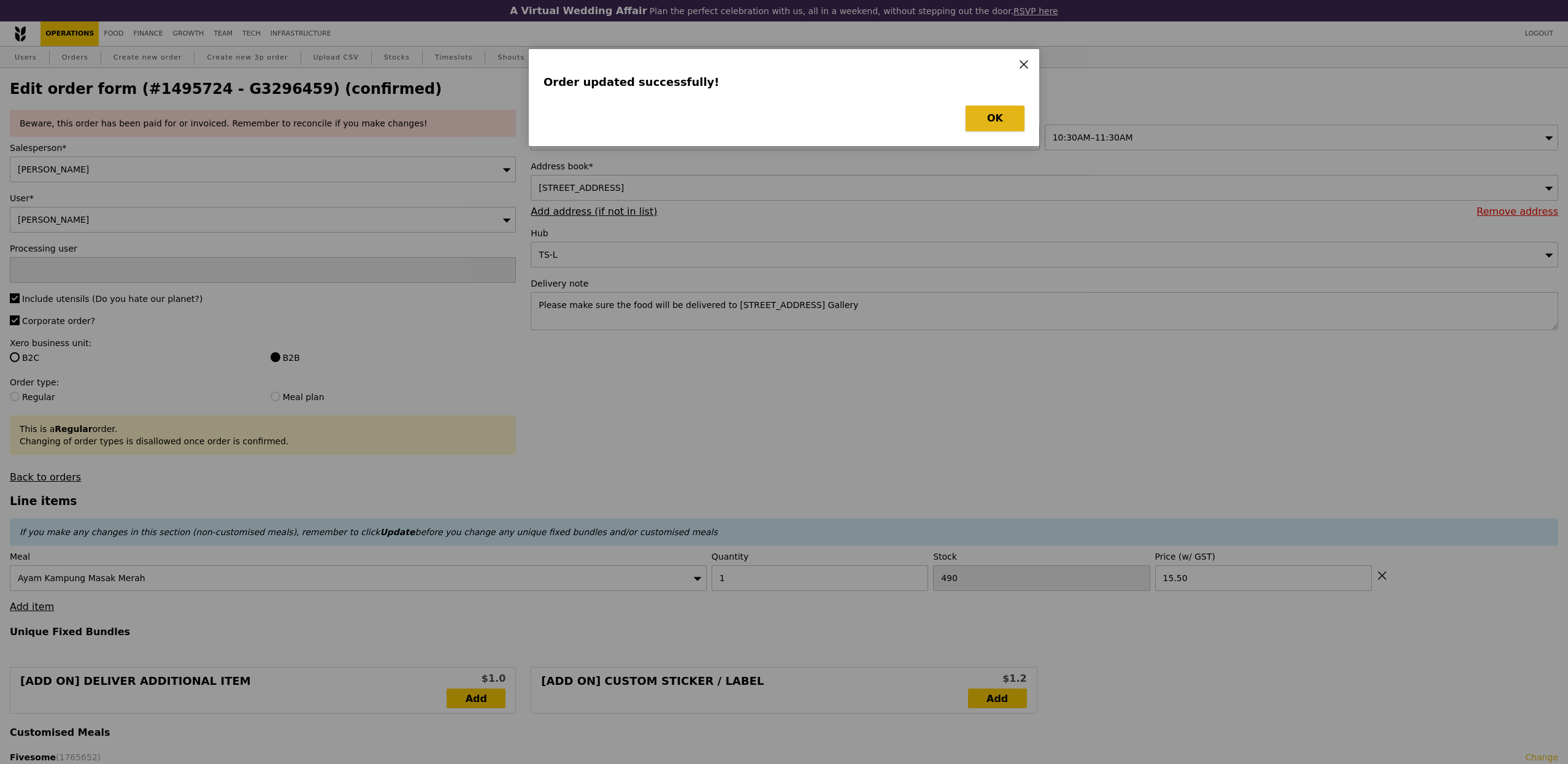
click at [1016, 115] on button "OK" at bounding box center [995, 118] width 59 height 26
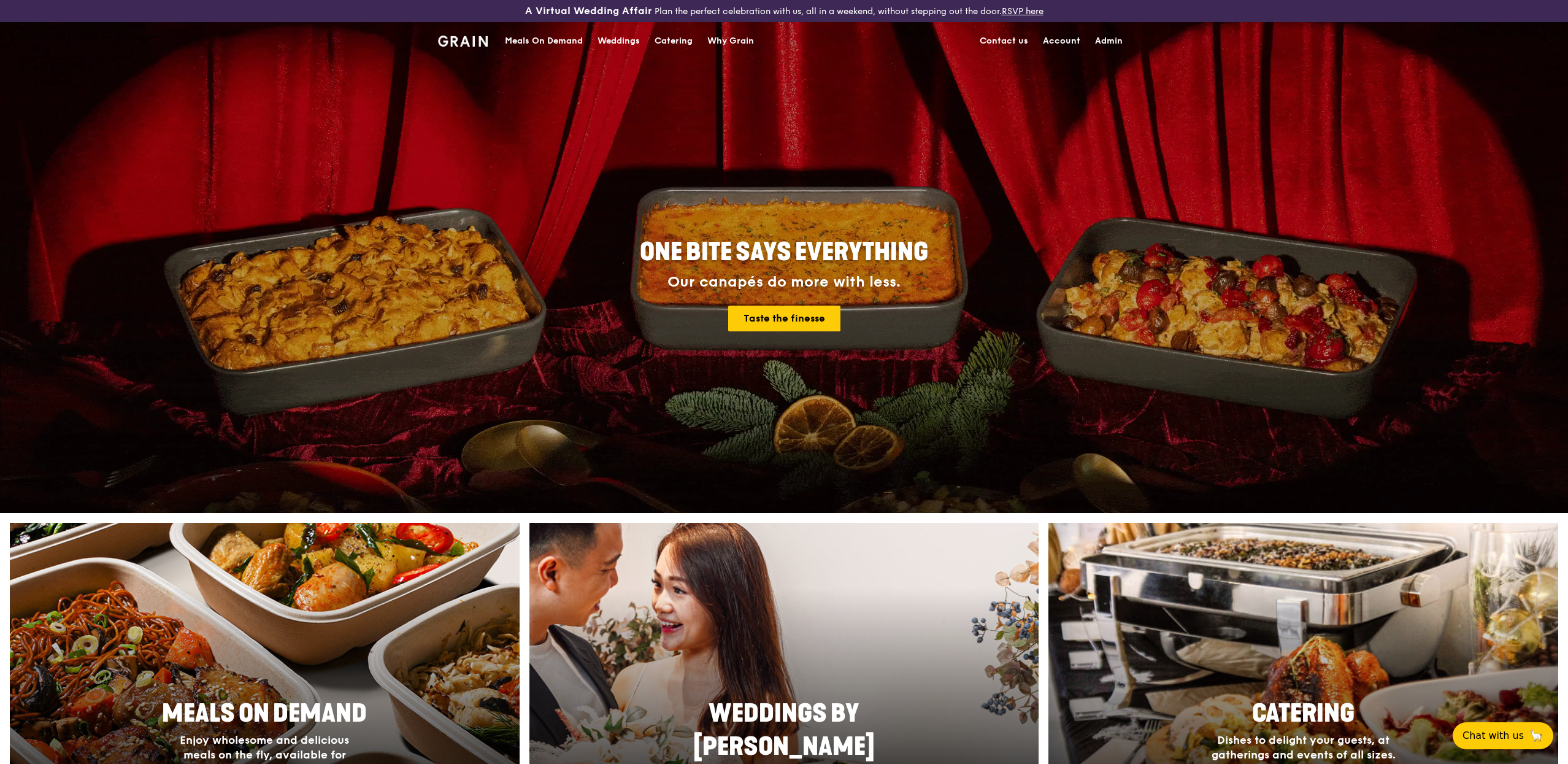
click at [1115, 32] on link "Admin" at bounding box center [1109, 40] width 42 height 37
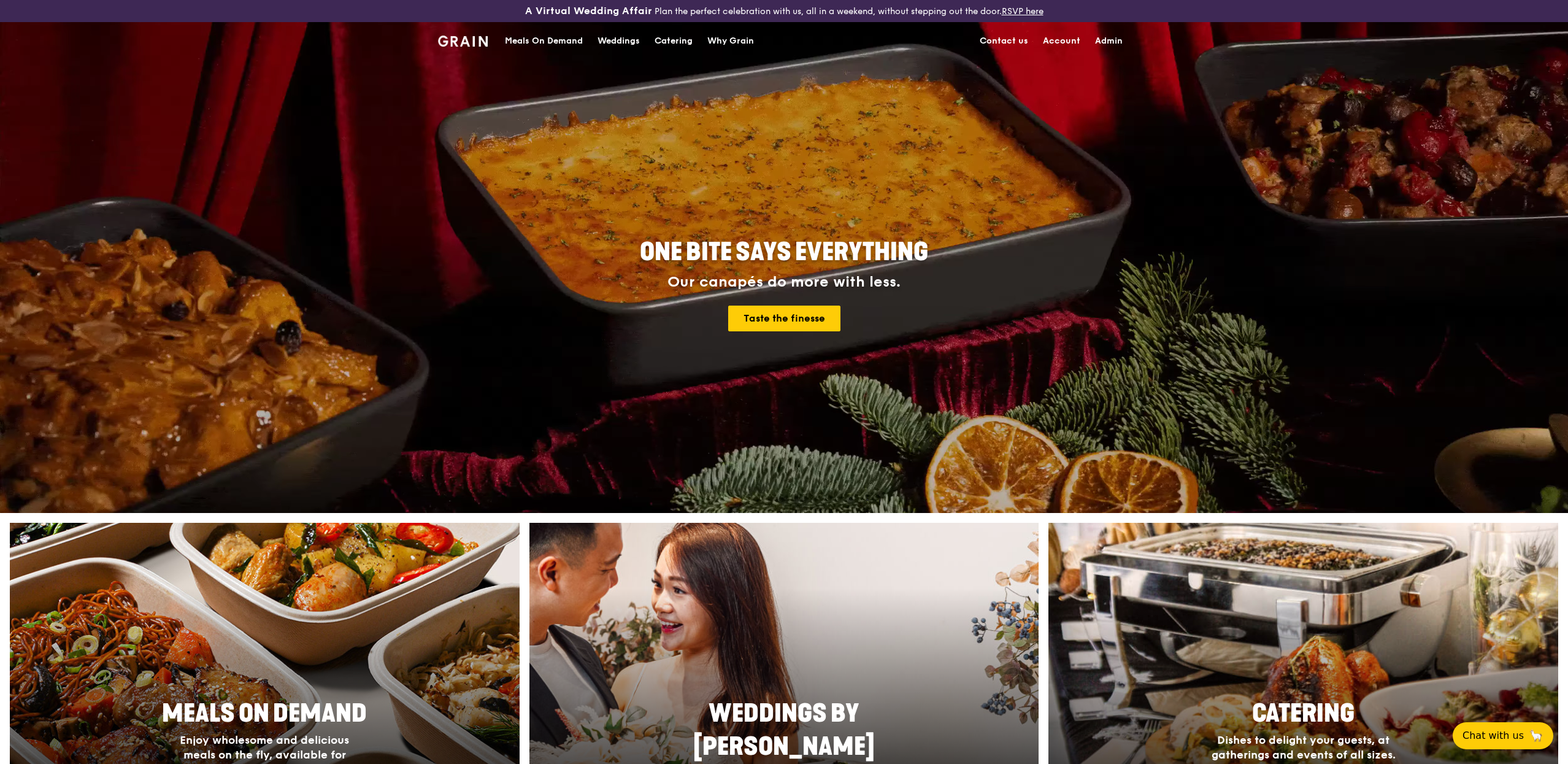
select select "100"
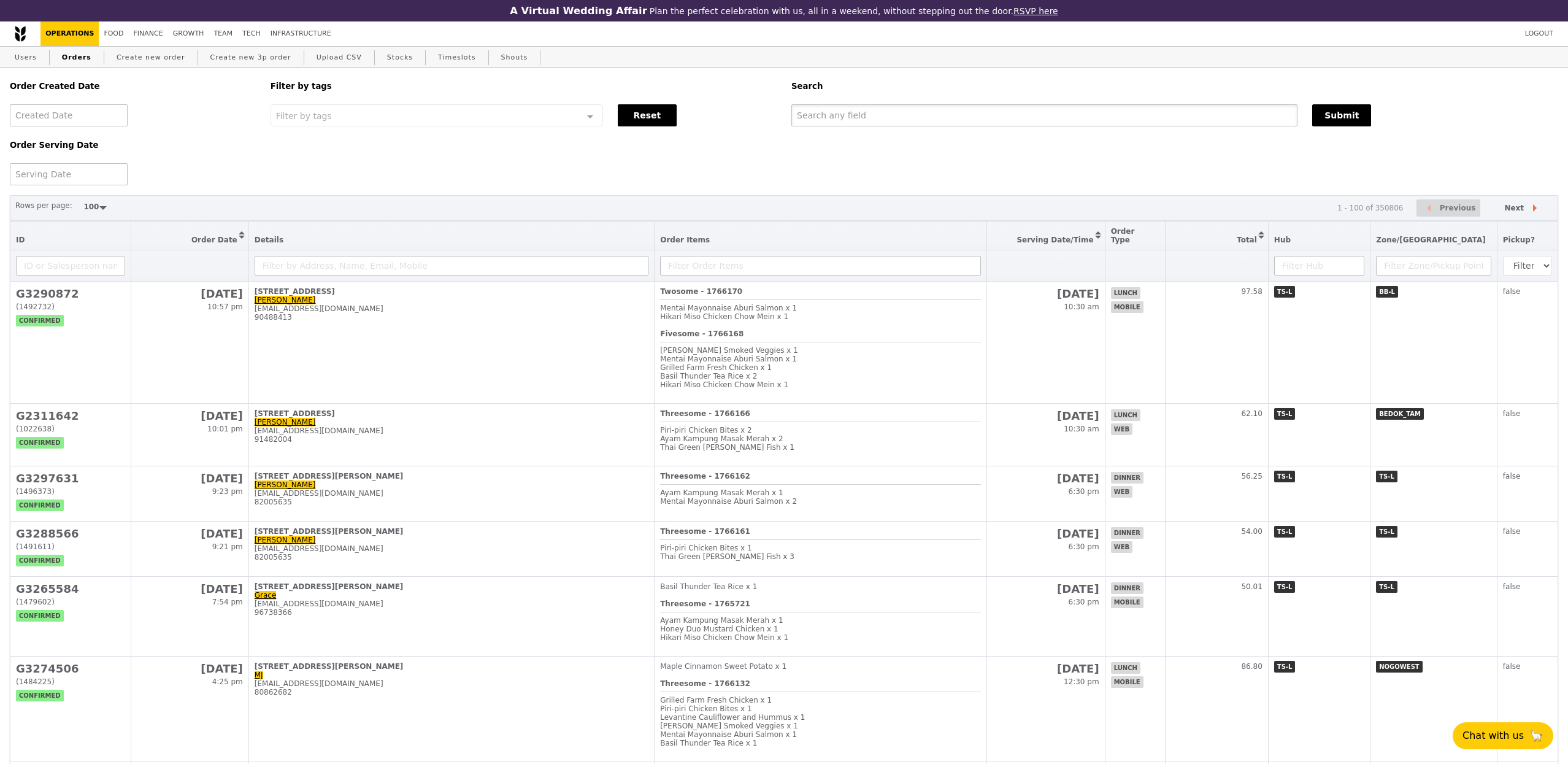
click at [1092, 124] on input "text" at bounding box center [1044, 115] width 506 height 22
click at [947, 110] on input "text" at bounding box center [1044, 115] width 506 height 22
paste input "G3295419"
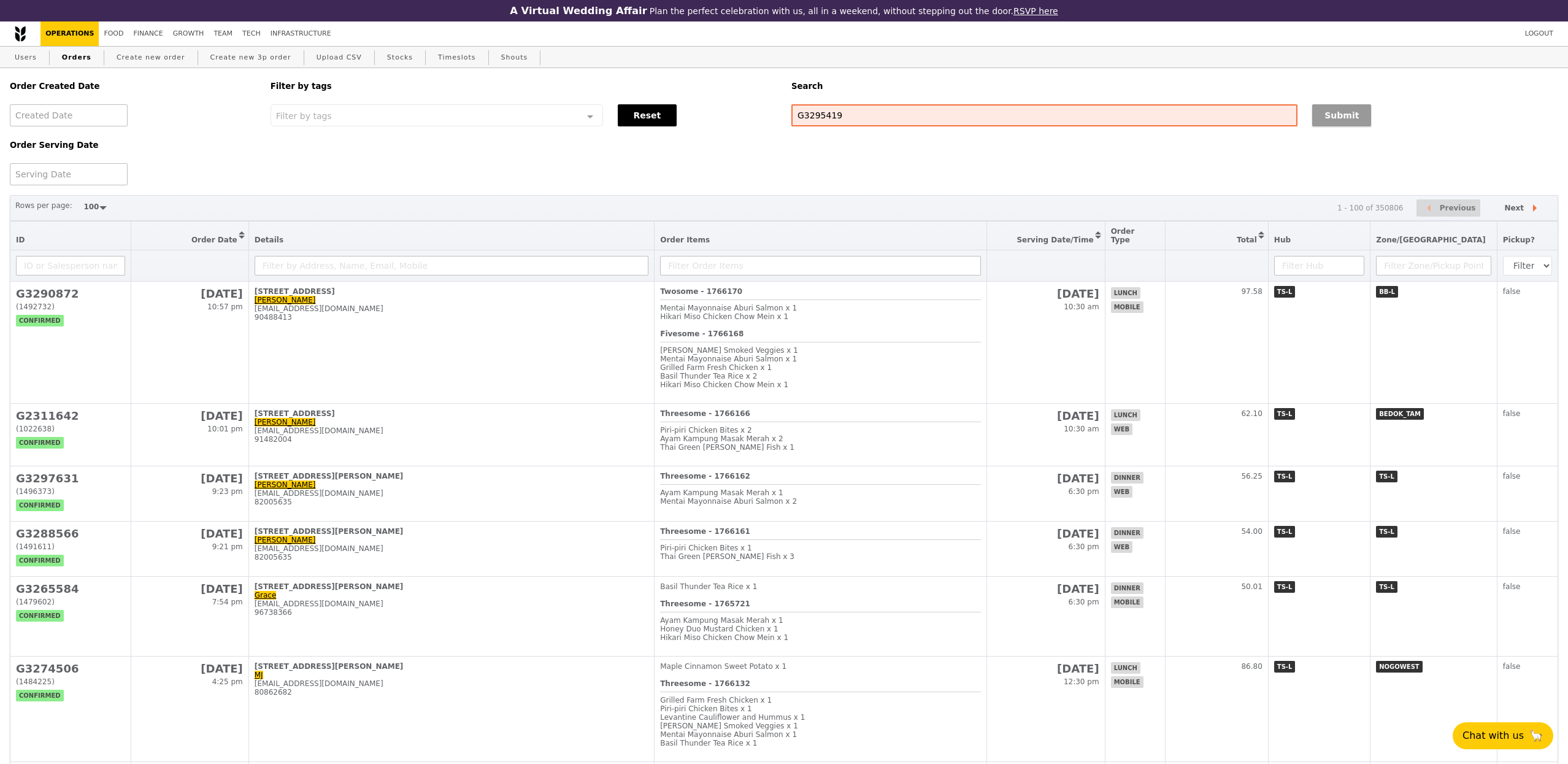
click at [1343, 113] on button "Submit" at bounding box center [1341, 115] width 59 height 22
type input "G3295419"
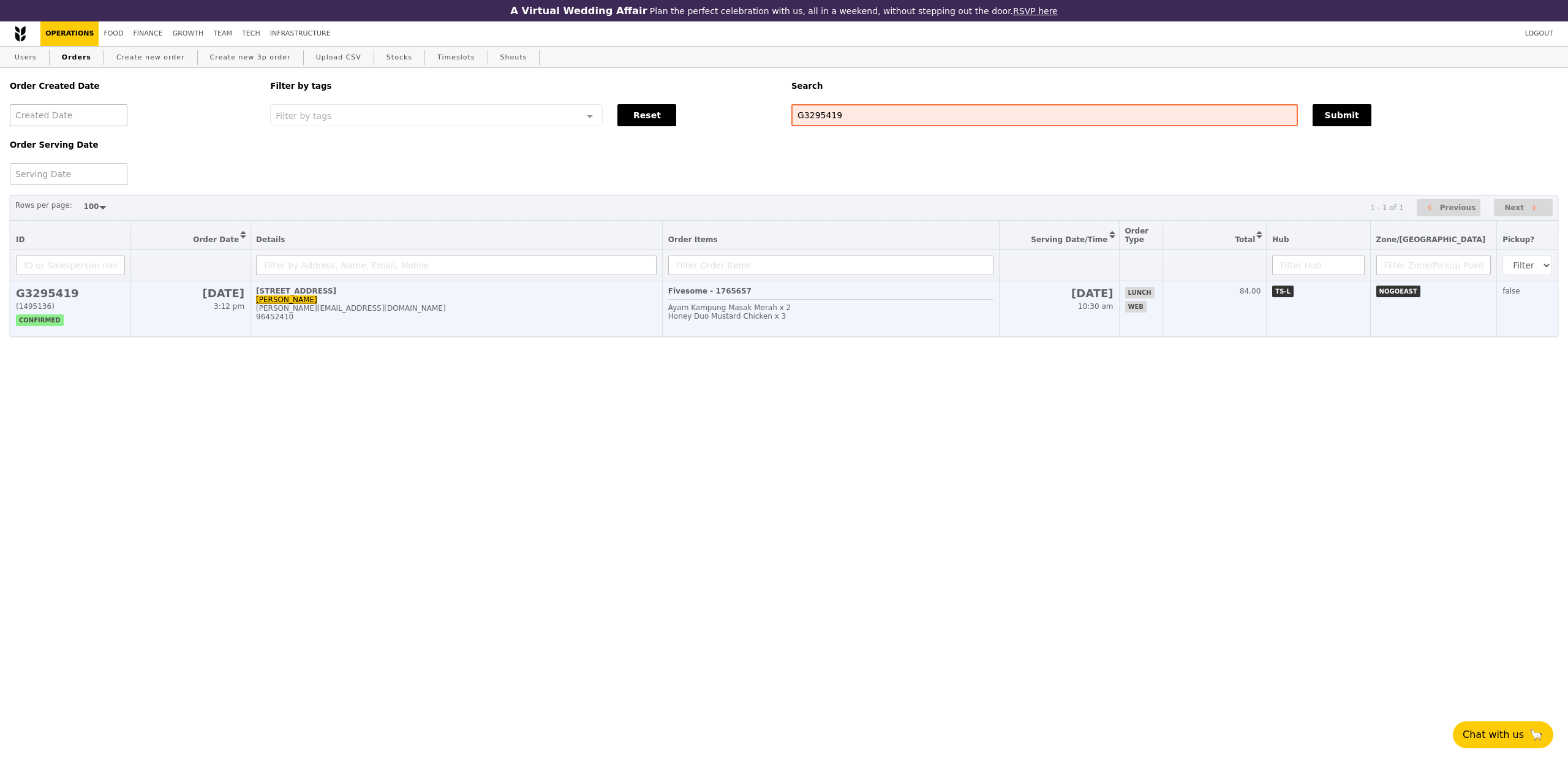
click at [288, 312] on div "irene@edleuro.com" at bounding box center [456, 309] width 400 height 9
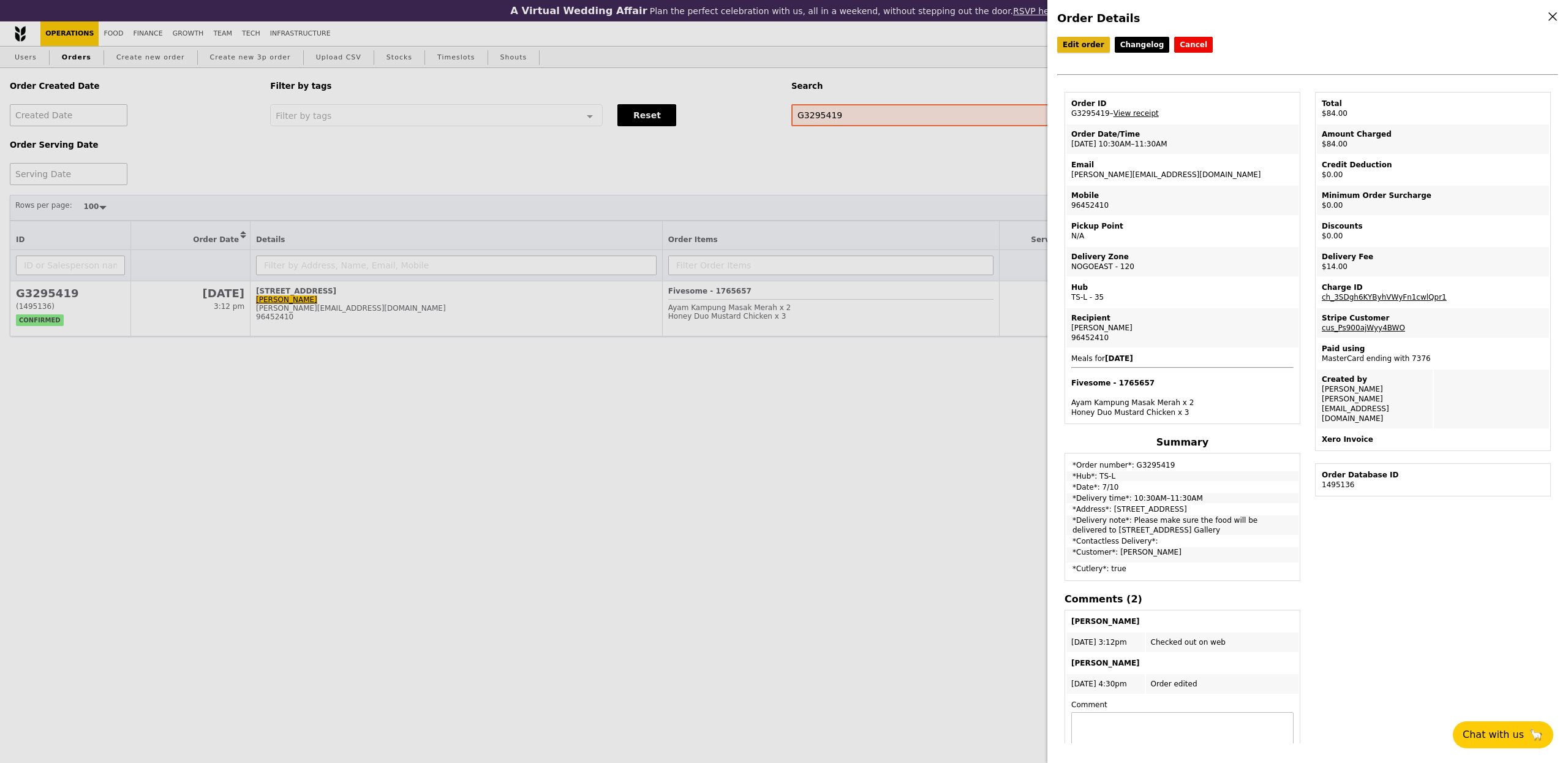
click at [1075, 39] on link "Edit order" at bounding box center [1083, 45] width 53 height 16
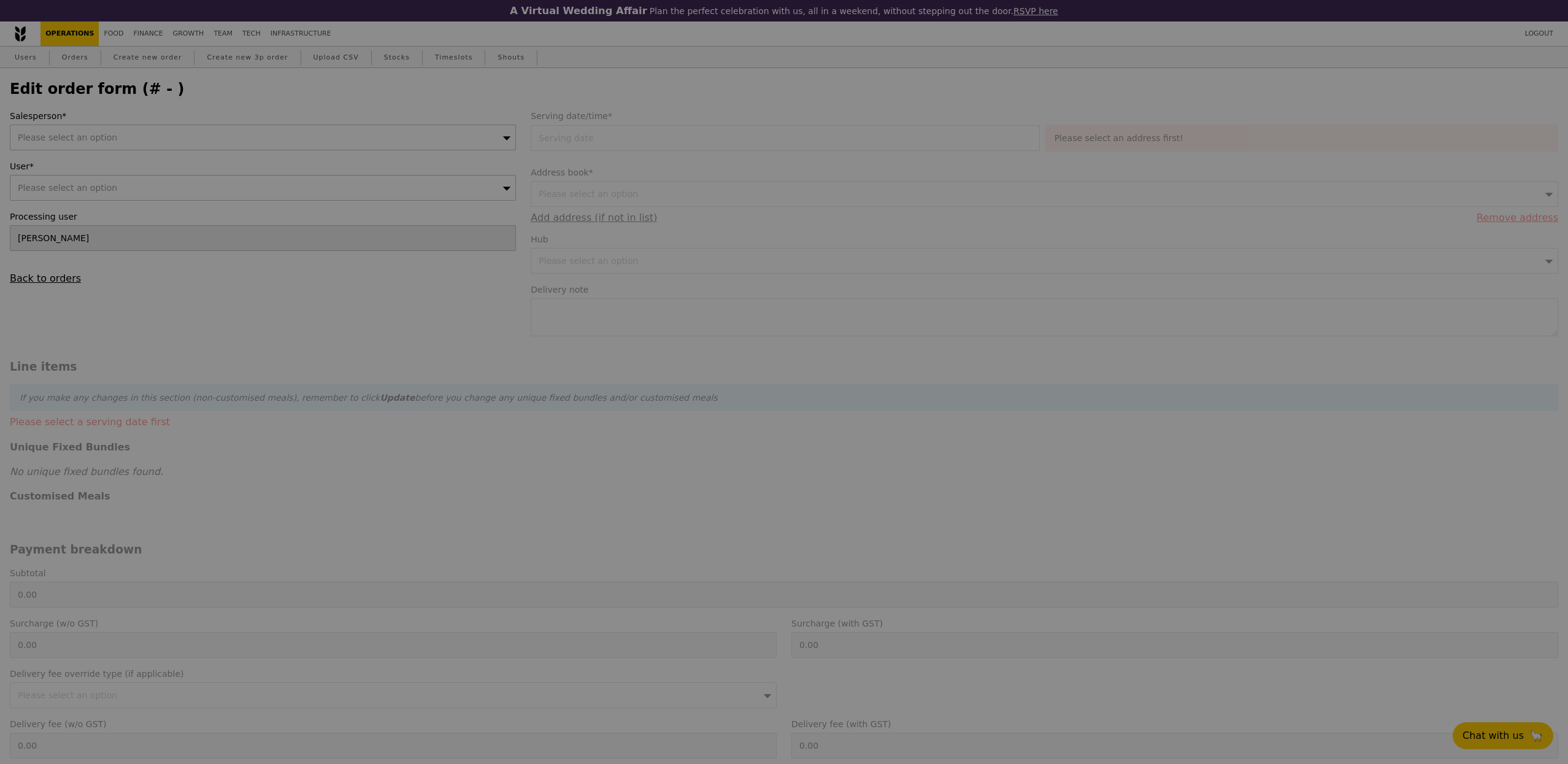
type input "07 Oct 2025"
type textarea "Please make sure the food will be delivered to 17 Woodlands Terrace, Level 3 Ga…"
type input "70.00"
type input "12.84"
type input "14.00"
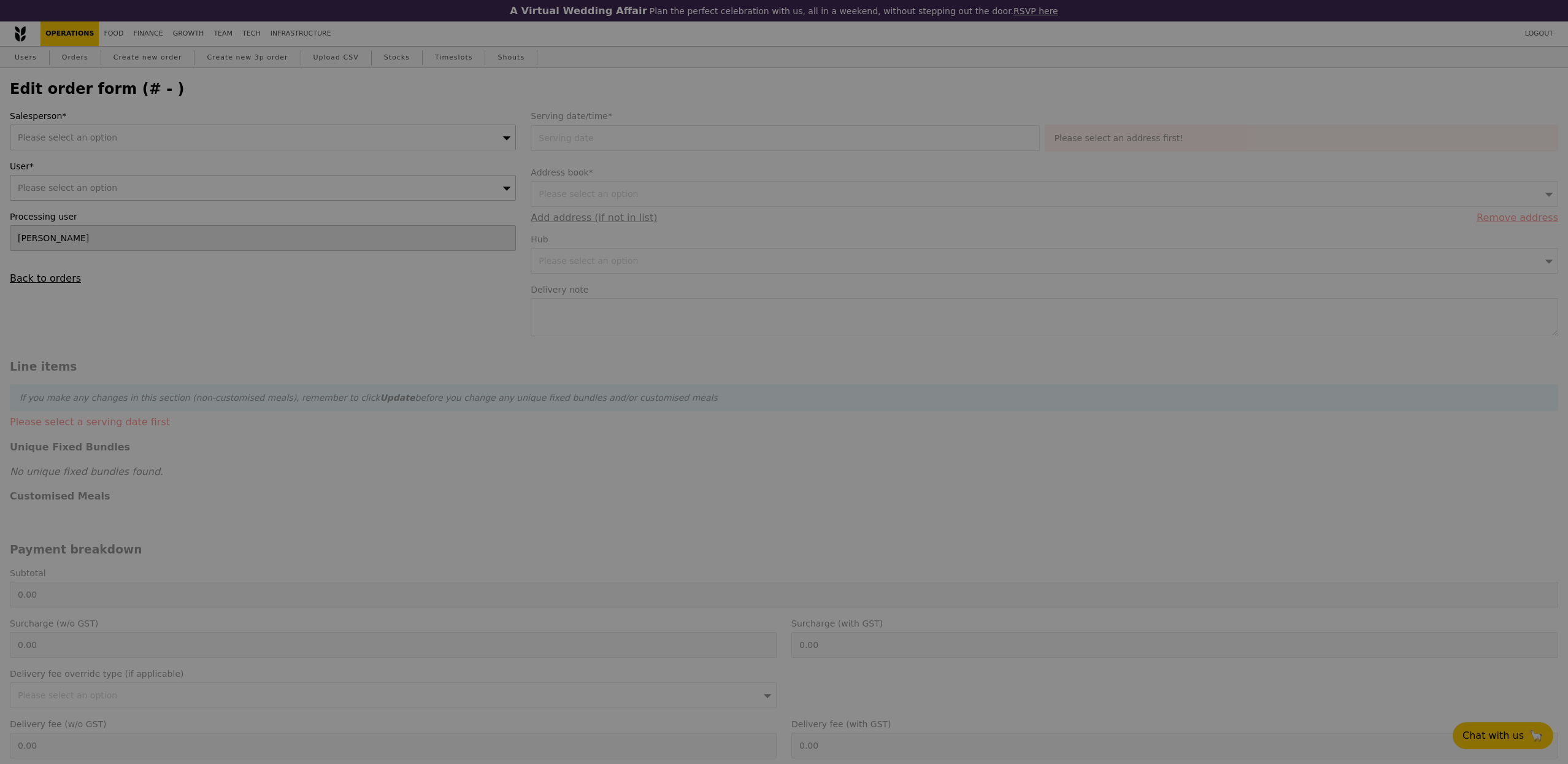
type input "84.00"
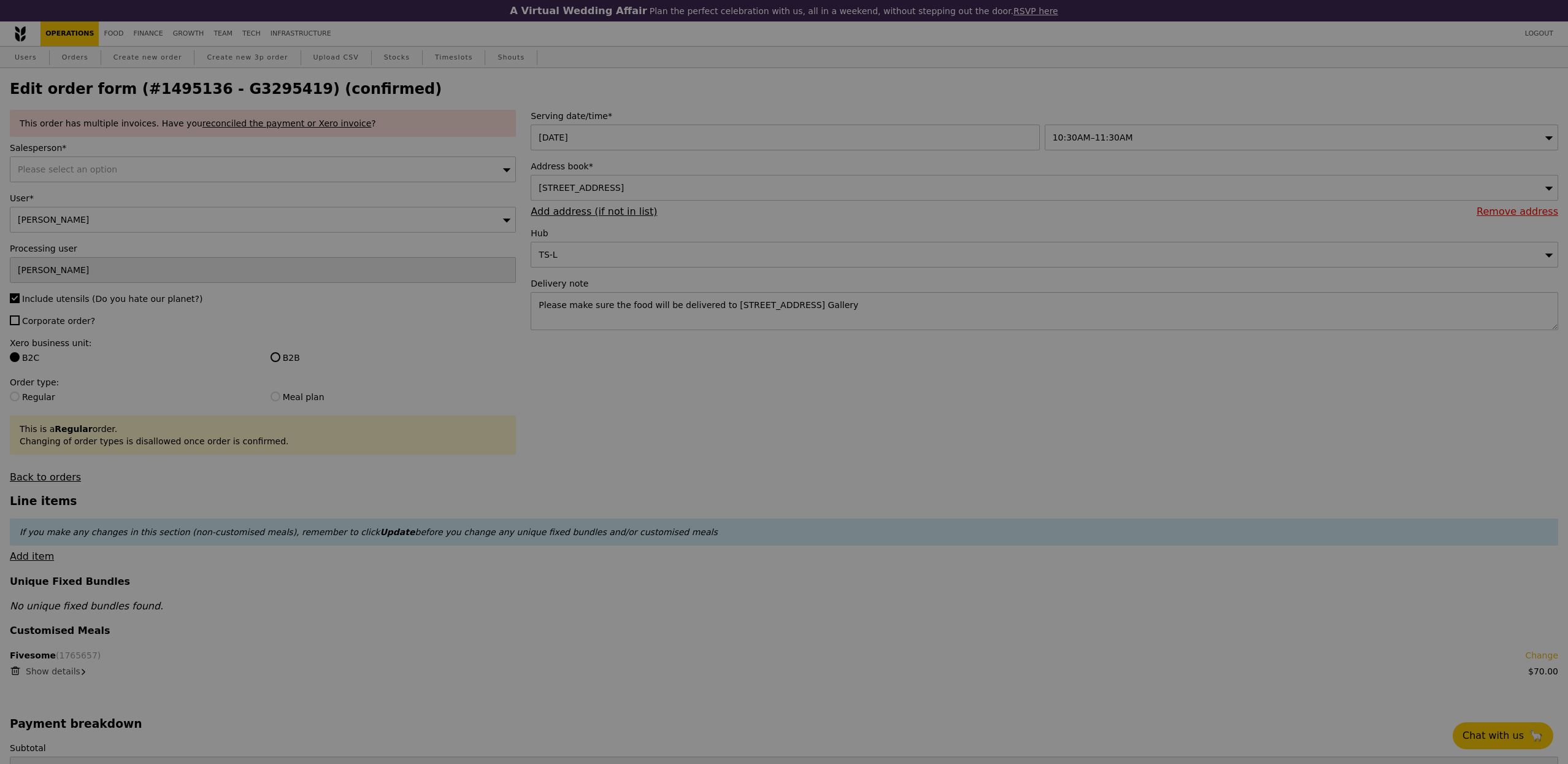
type input "Update"
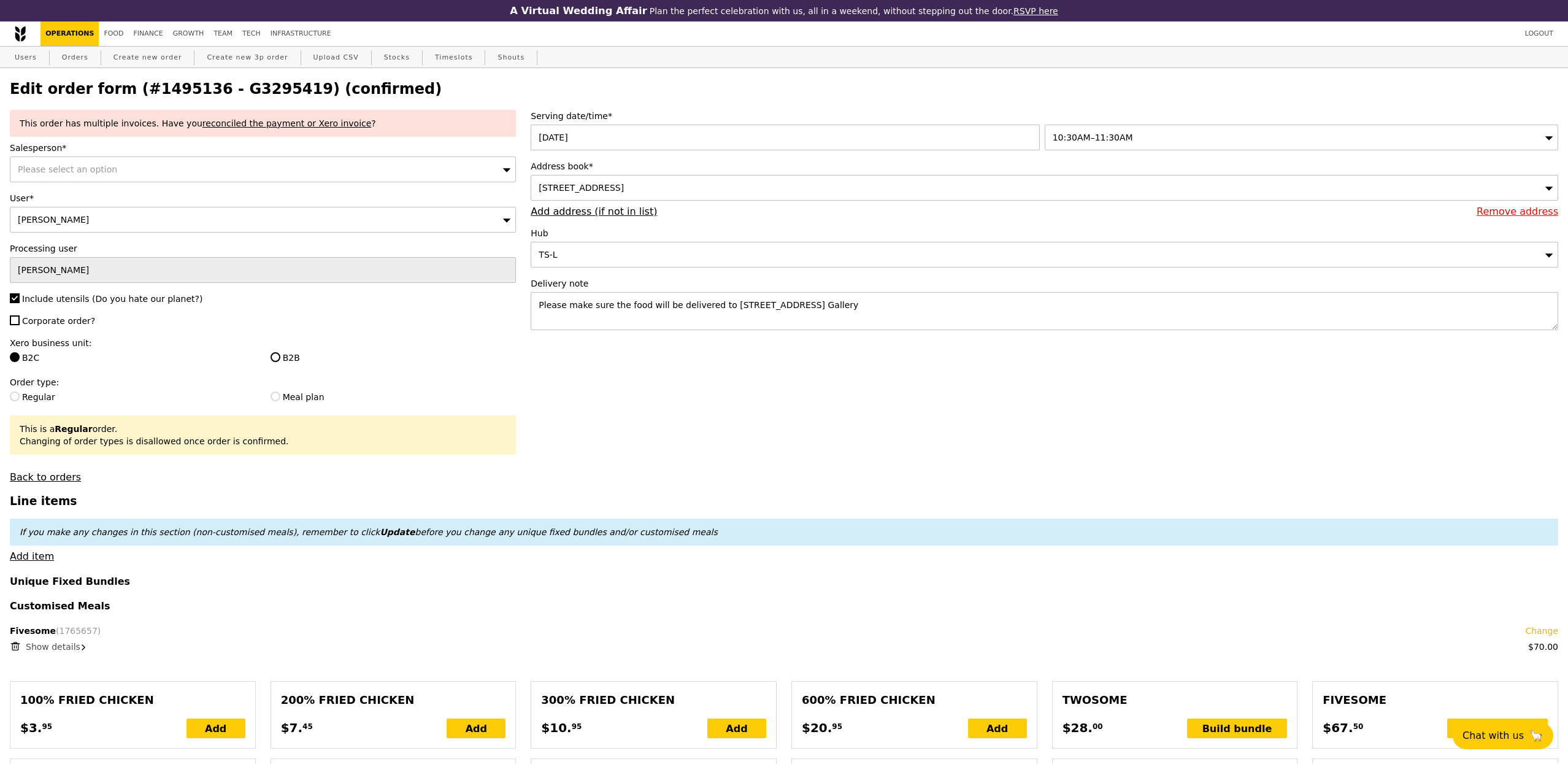
click at [99, 184] on div "This order has multiple invoices. Have you reconciled the payment or Xero invoi…" at bounding box center [263, 296] width 521 height 373
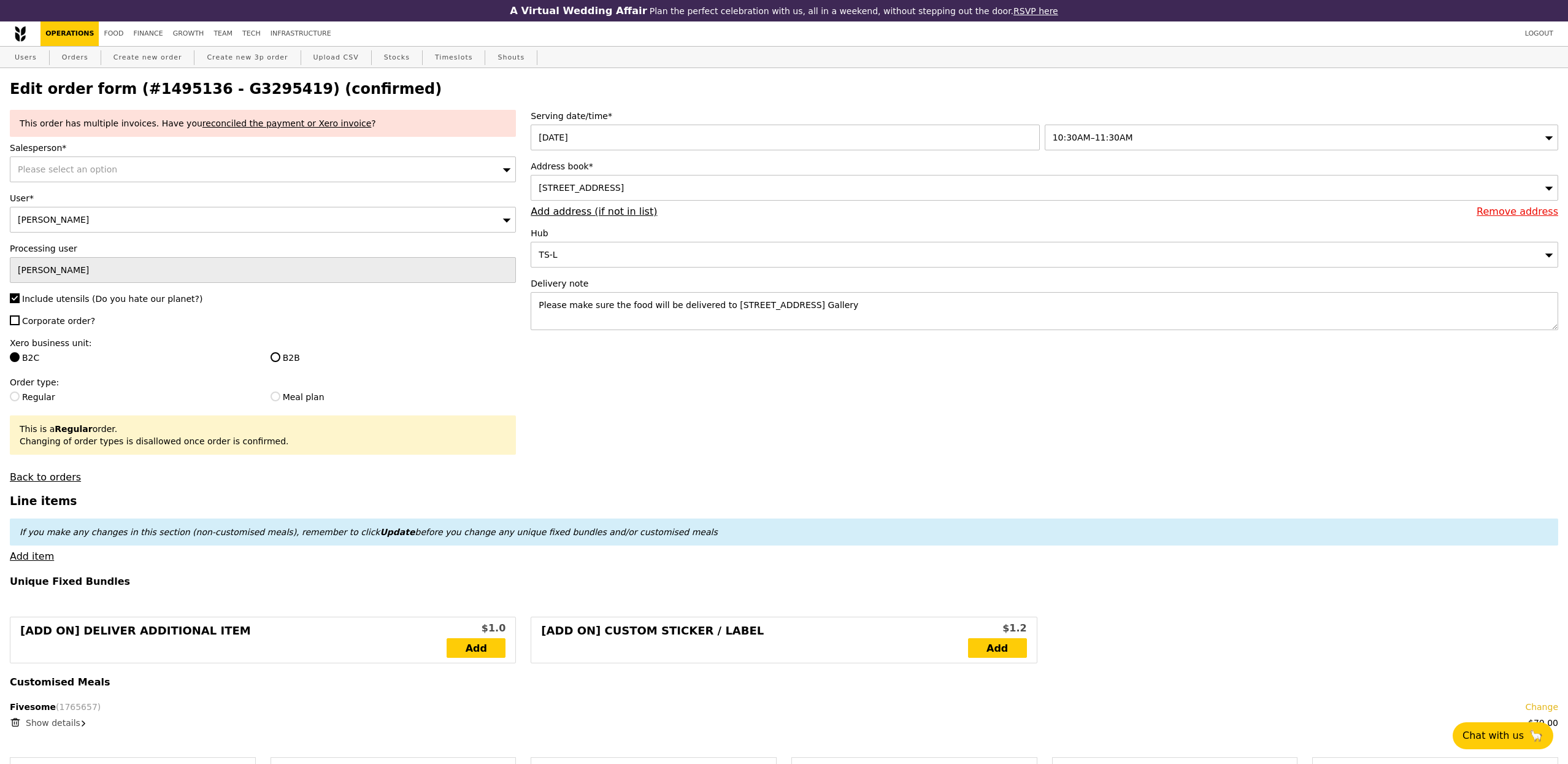
click at [112, 170] on div "Please select an option" at bounding box center [262, 169] width 506 height 26
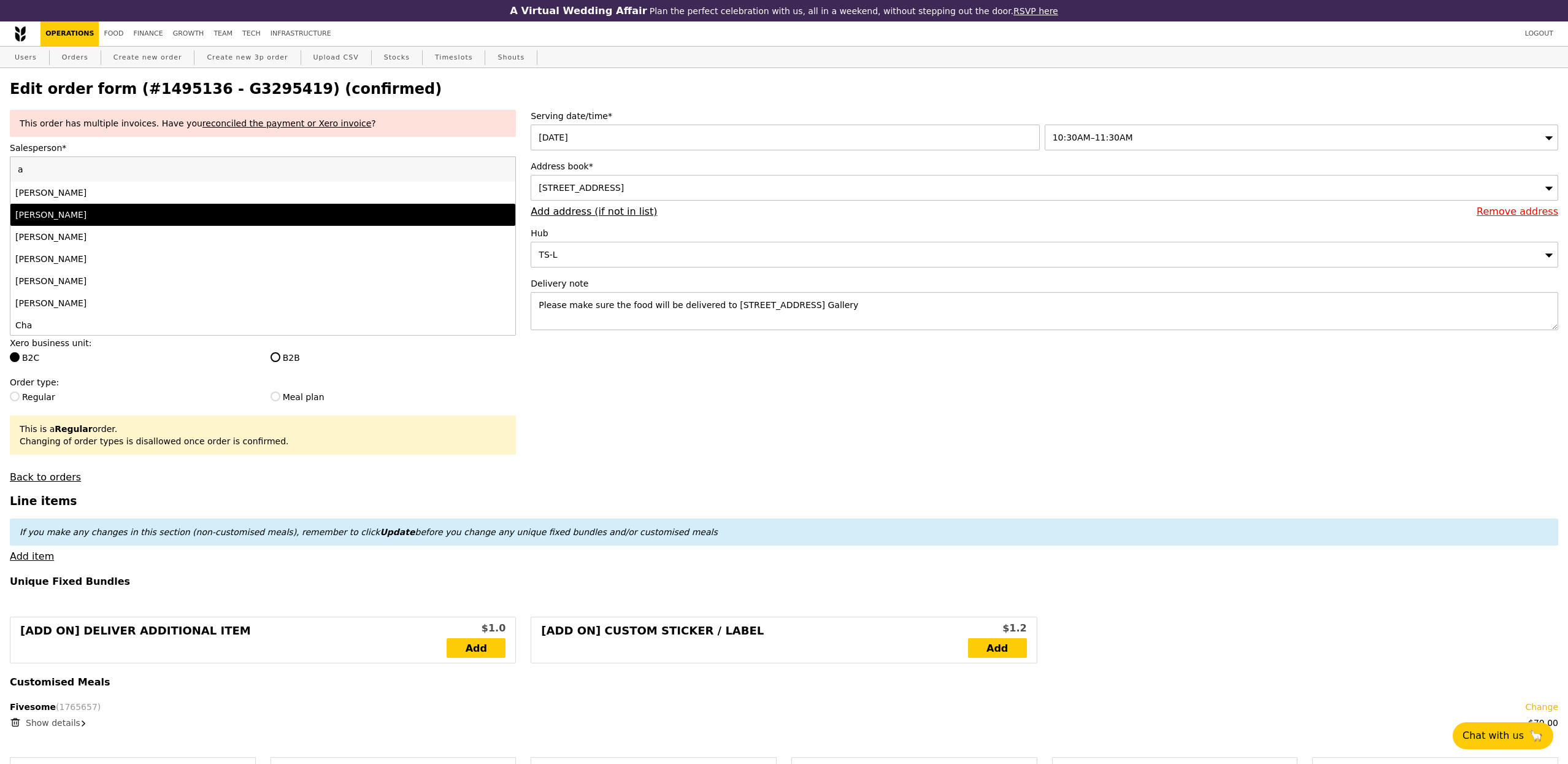
type input "a"
click at [93, 218] on div "Alvin Seah" at bounding box center [201, 215] width 371 height 13
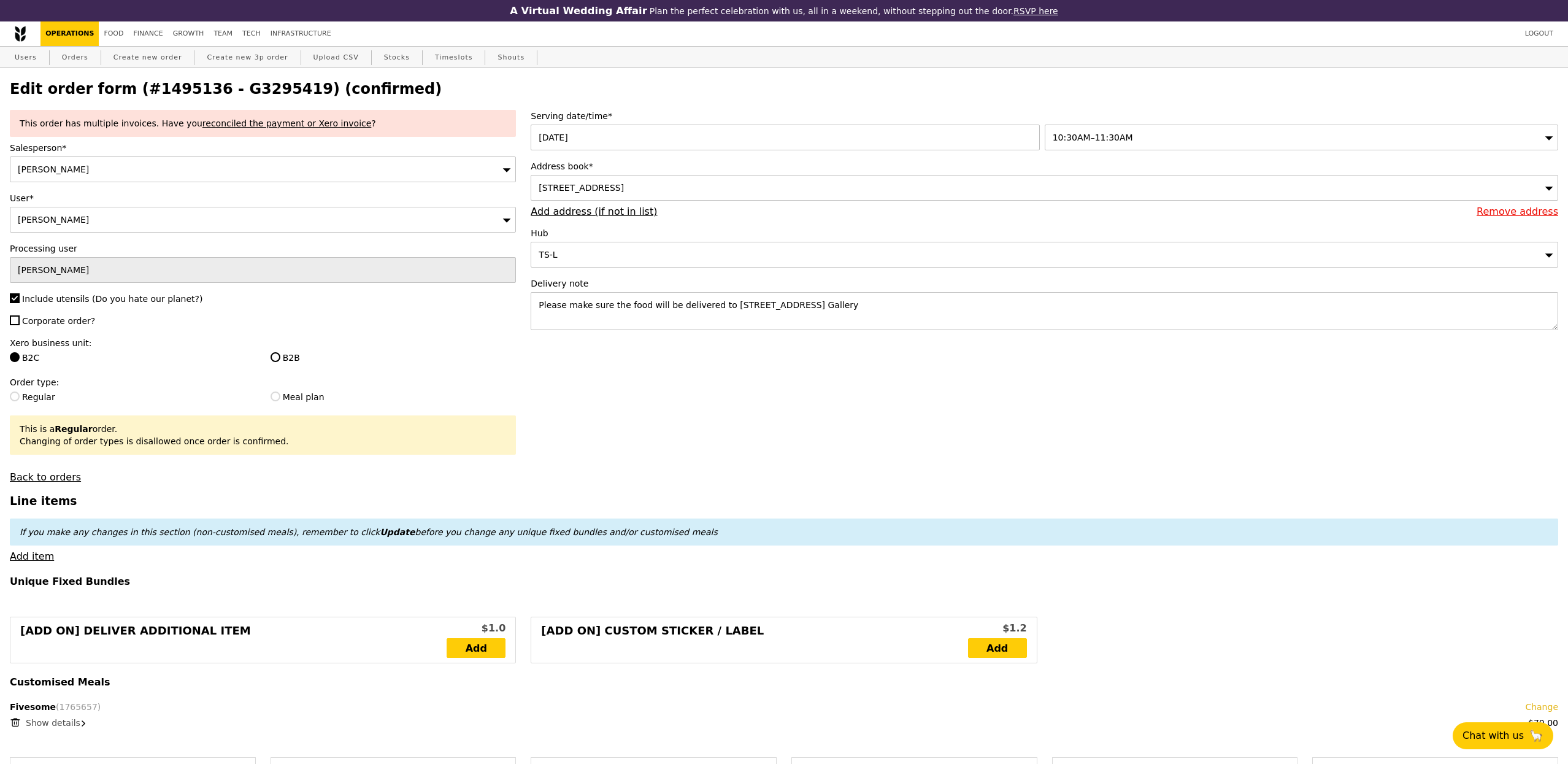
click at [64, 321] on span "Corporate order?" at bounding box center [59, 321] width 73 height 10
click at [20, 321] on input "Corporate order?" at bounding box center [14, 320] width 10 height 10
checkbox input "true"
click at [274, 356] on input "B2B" at bounding box center [275, 356] width 10 height 10
radio input "true"
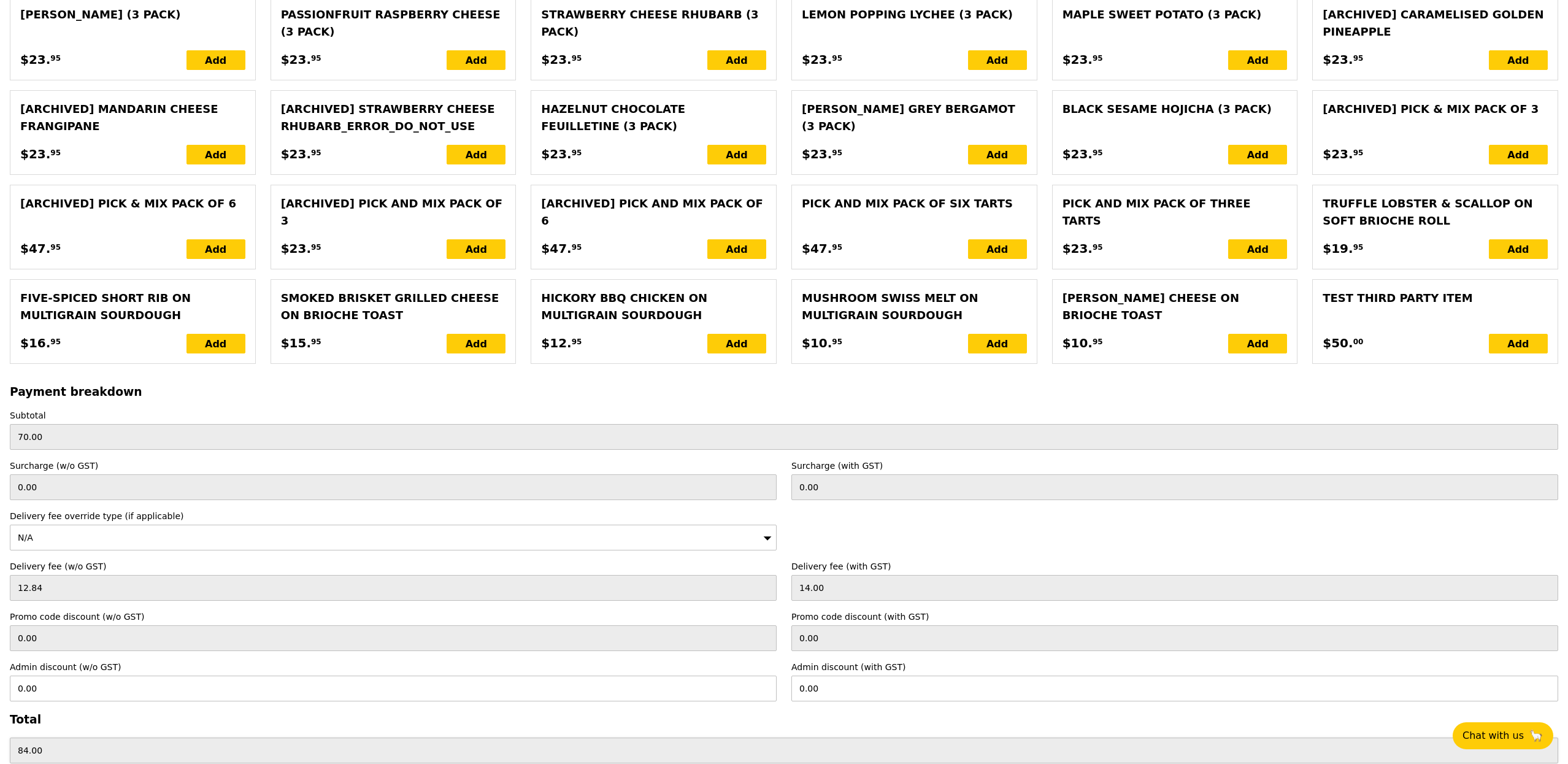
scroll to position [2384, 0]
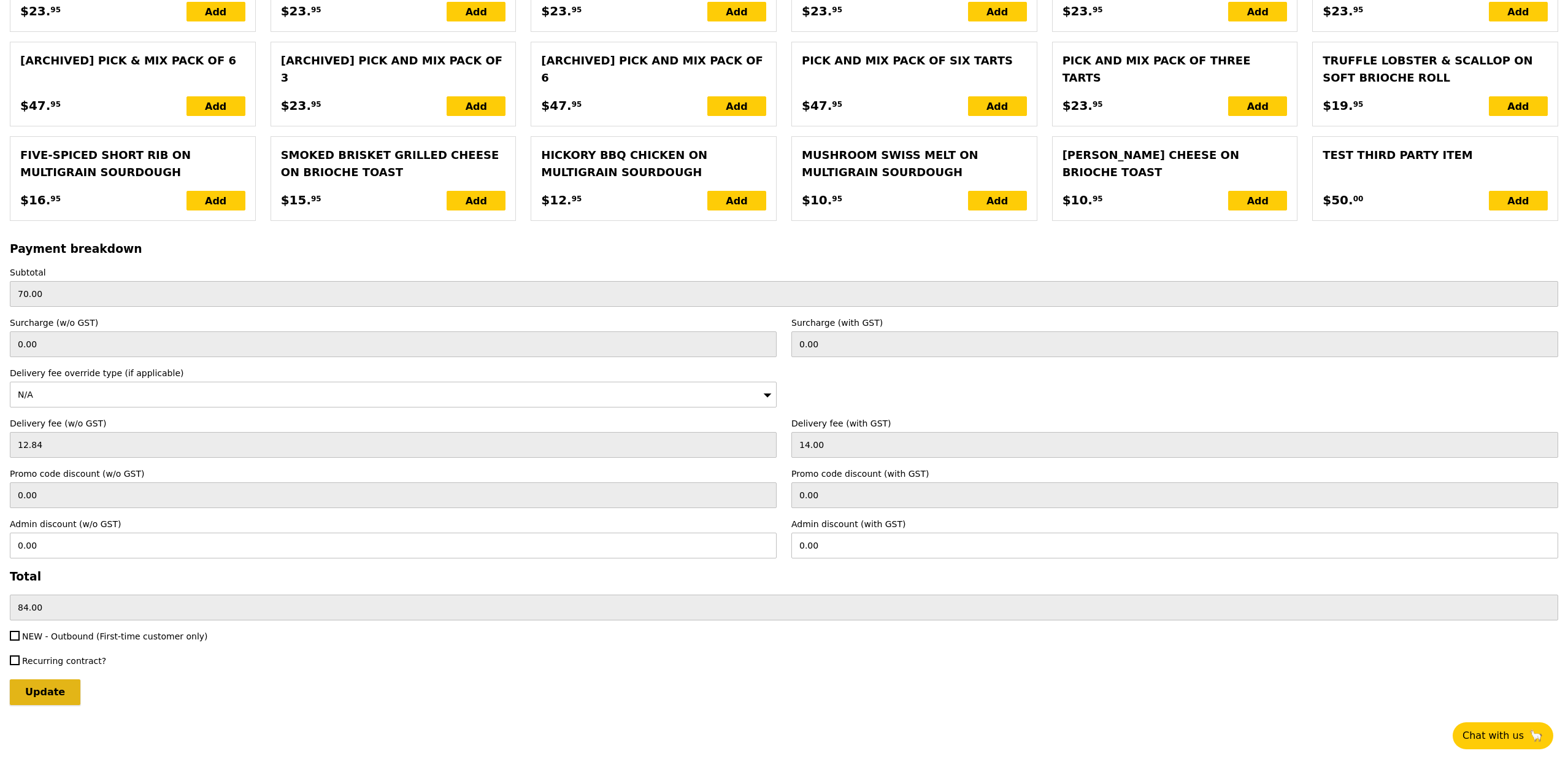
click at [18, 700] on input "Update" at bounding box center [45, 691] width 71 height 26
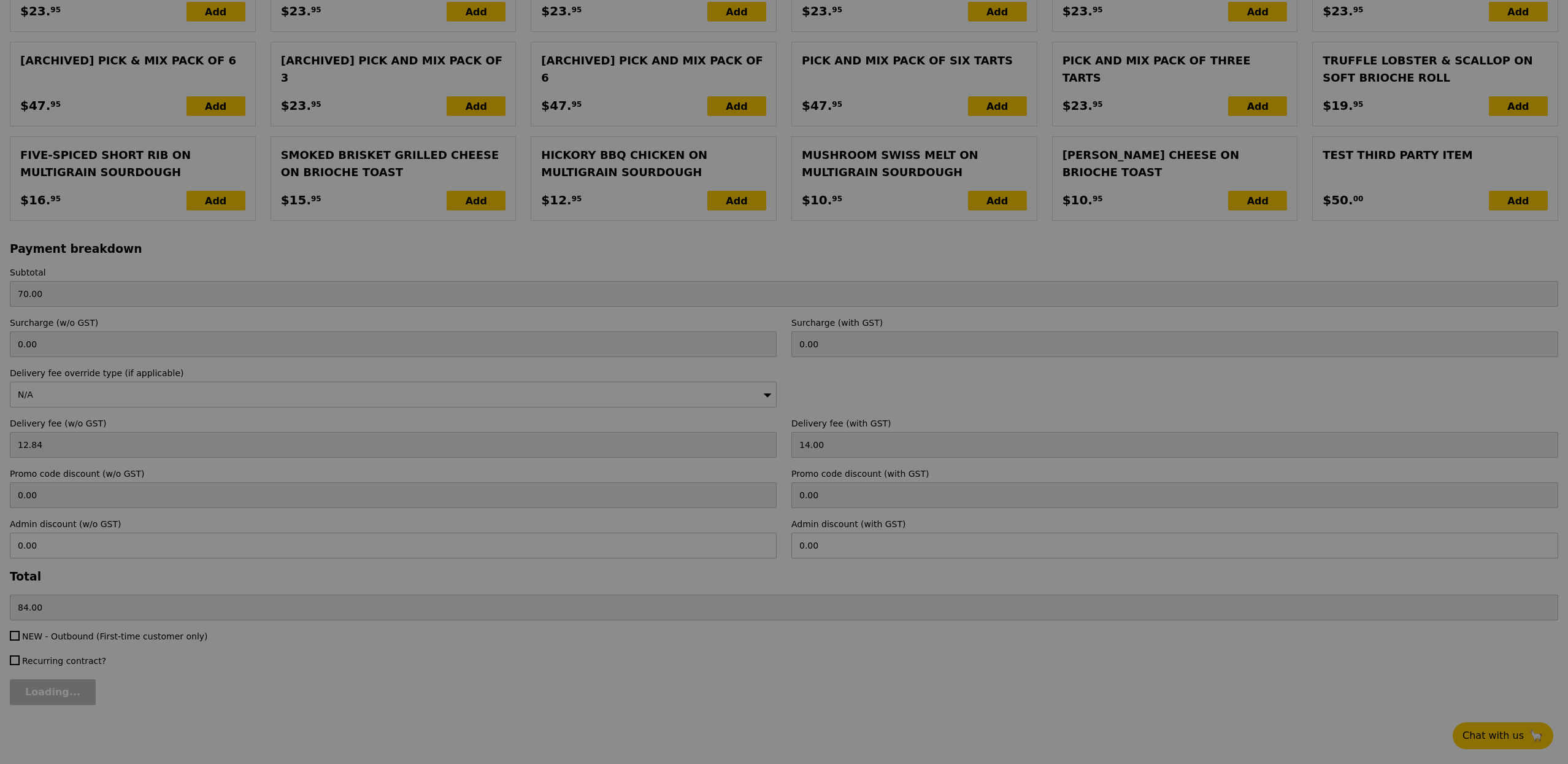
type input "Loading..."
type input "13.76"
type input "15.00"
type input "85.00"
type input "Update"
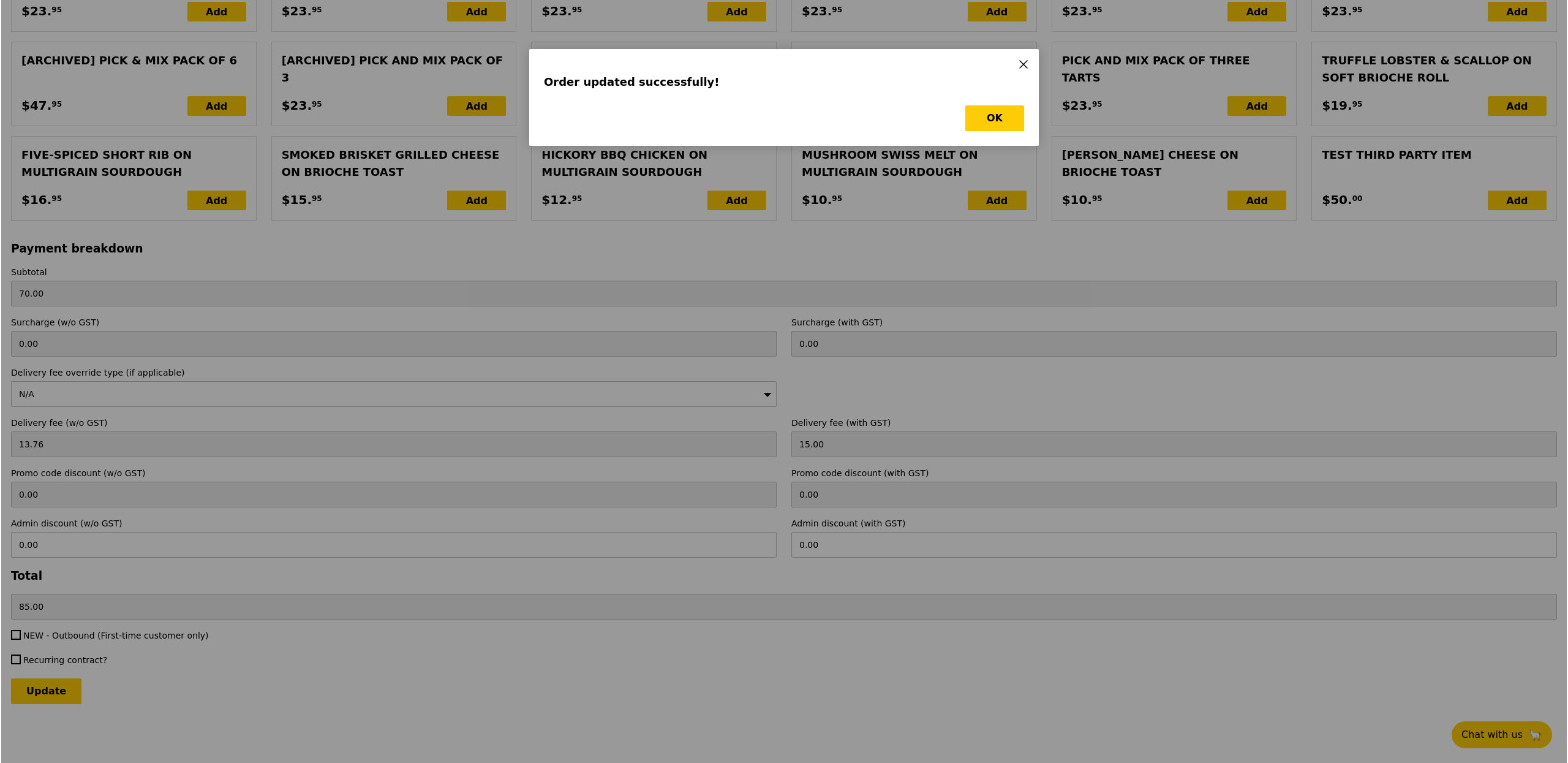
scroll to position [0, 0]
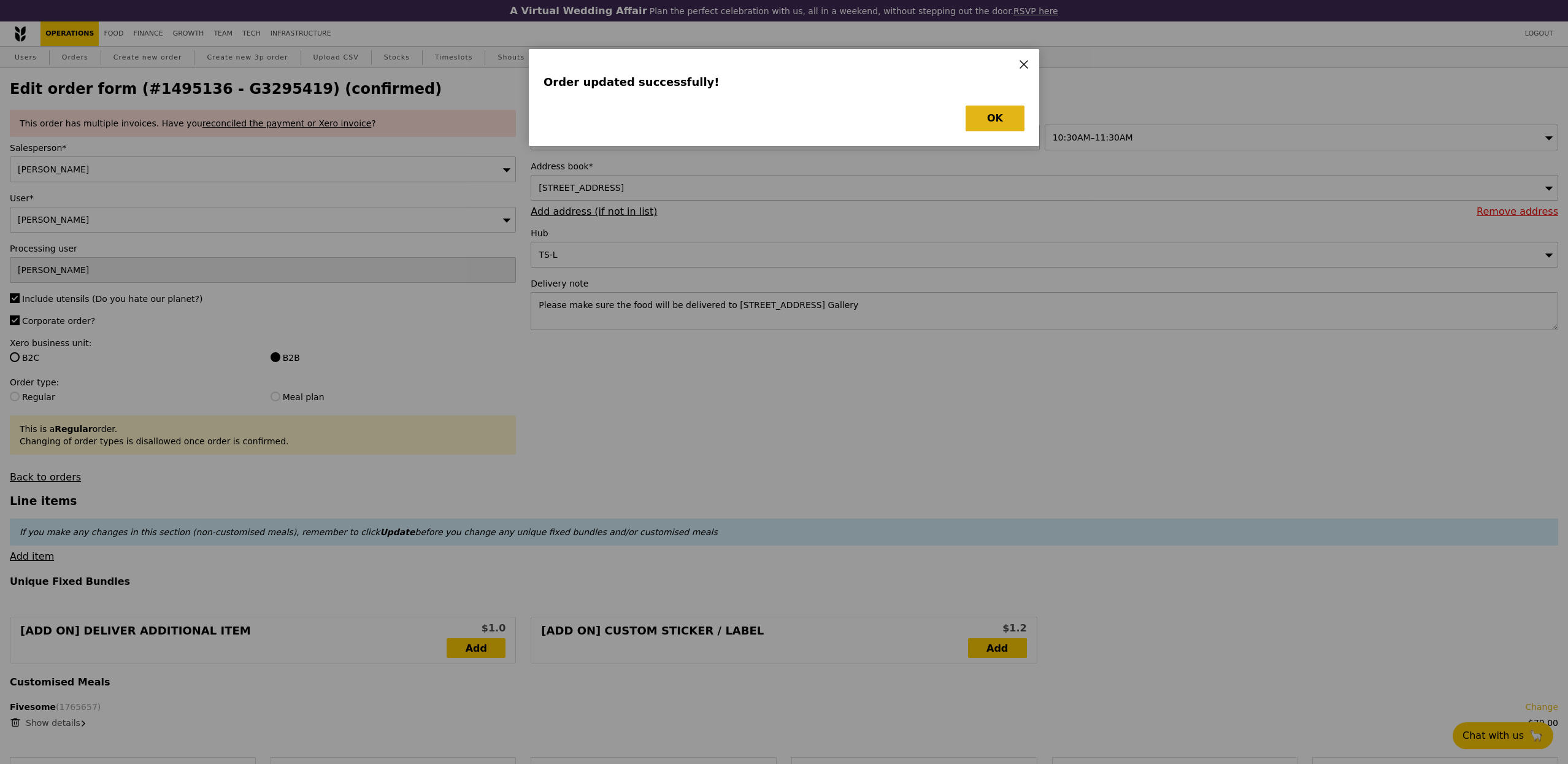
click at [967, 133] on div "Order updated successfully! OK" at bounding box center [784, 98] width 510 height 97
click at [978, 127] on button "OK" at bounding box center [995, 118] width 59 height 26
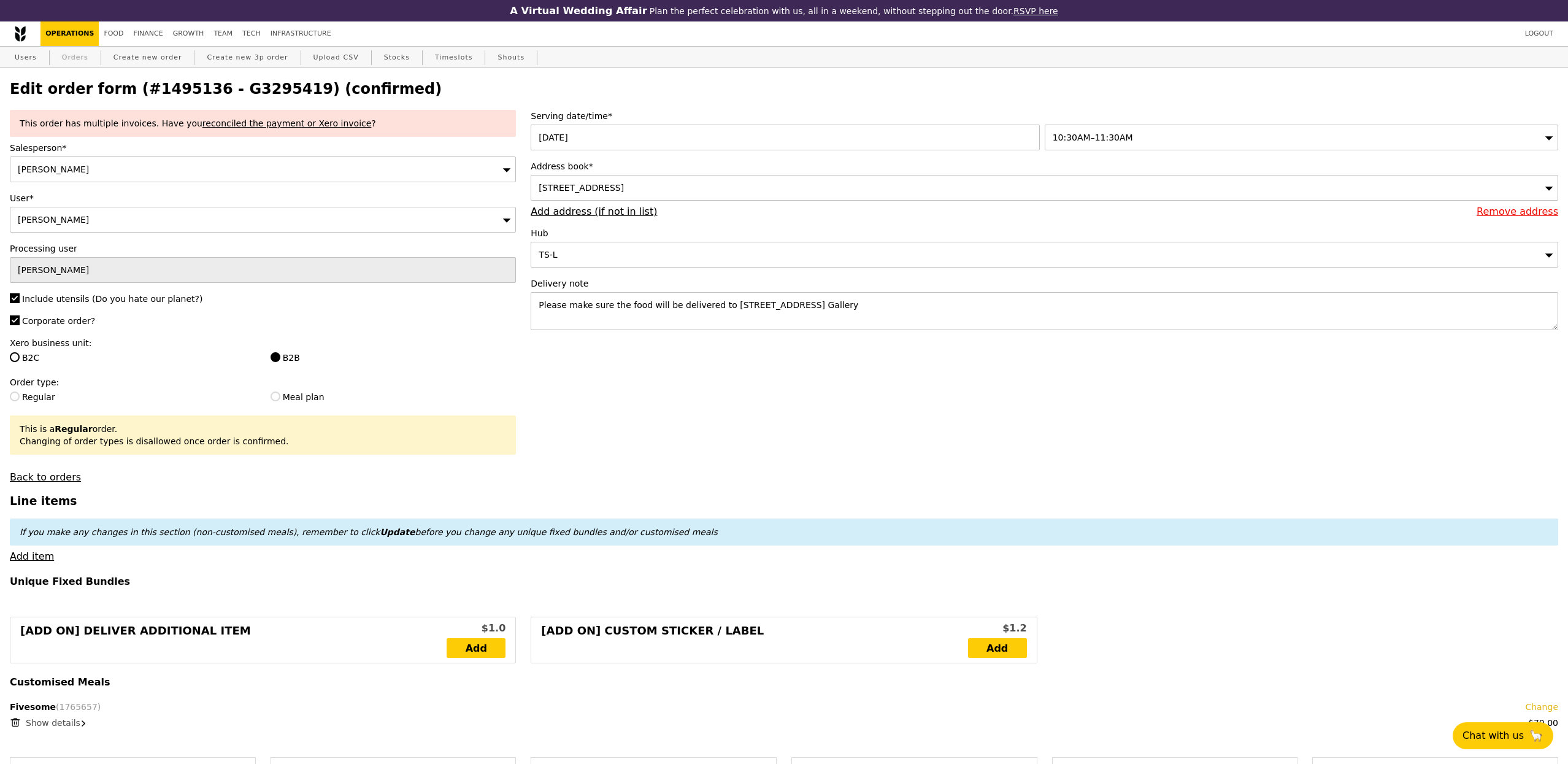
click at [87, 54] on link "Orders" at bounding box center [75, 57] width 36 height 22
select select "100"
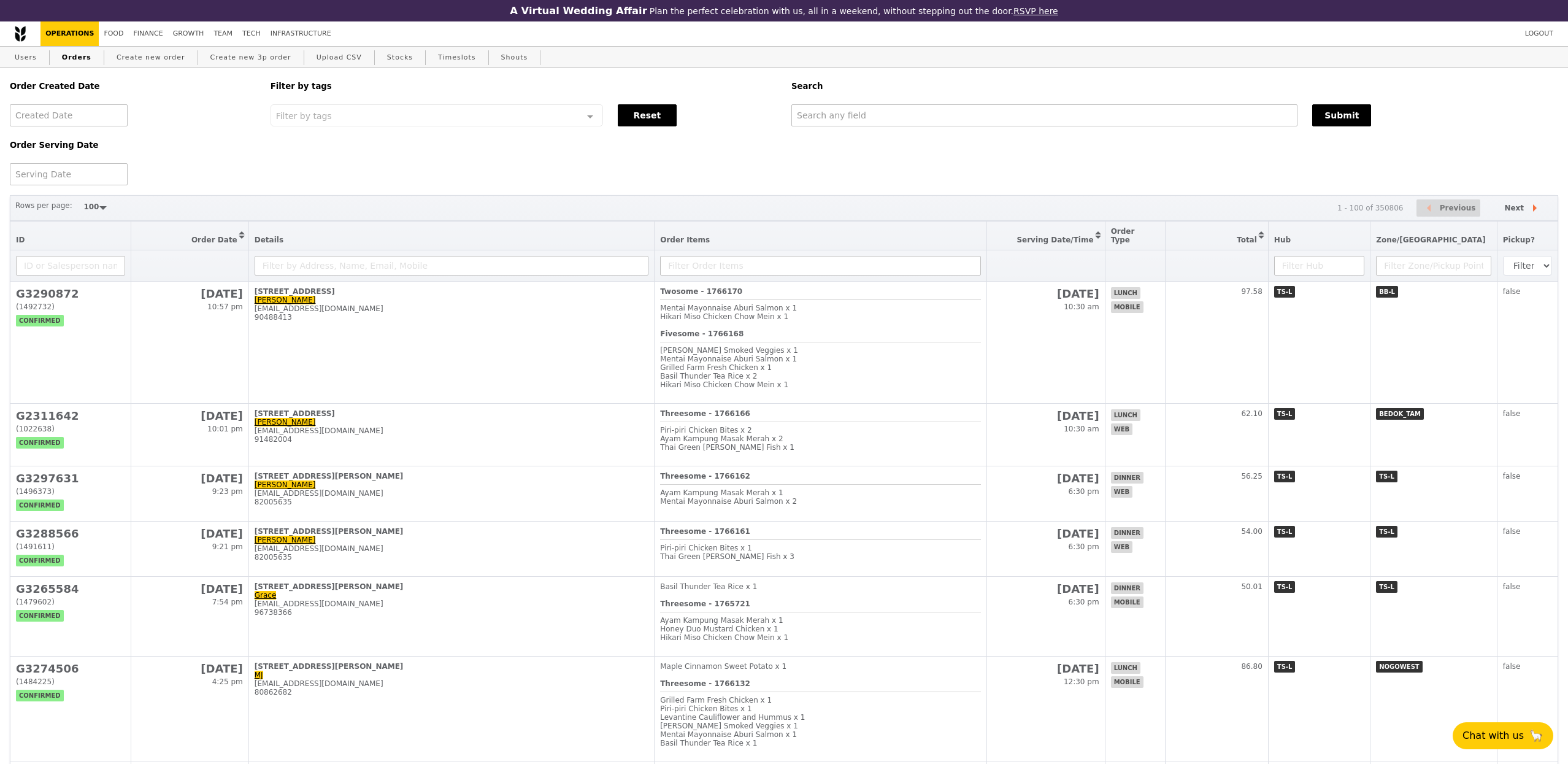
click at [1024, 69] on div "Search" at bounding box center [1175, 86] width 782 height 36
click at [1027, 112] on input "text" at bounding box center [1044, 115] width 506 height 22
paste input "G3296459?"
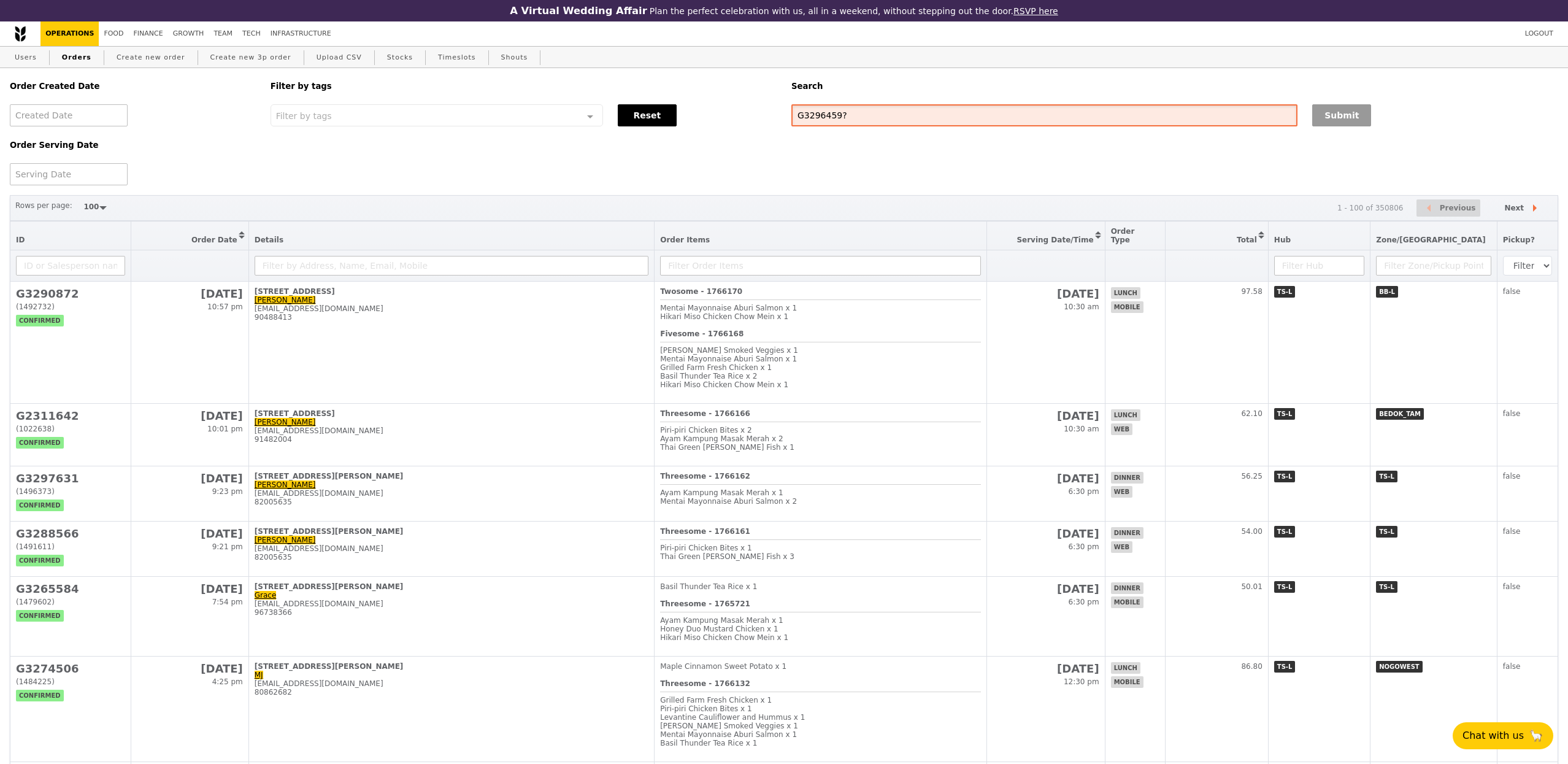
type input "G3296459?"
click at [1337, 116] on button "Submit" at bounding box center [1341, 115] width 59 height 22
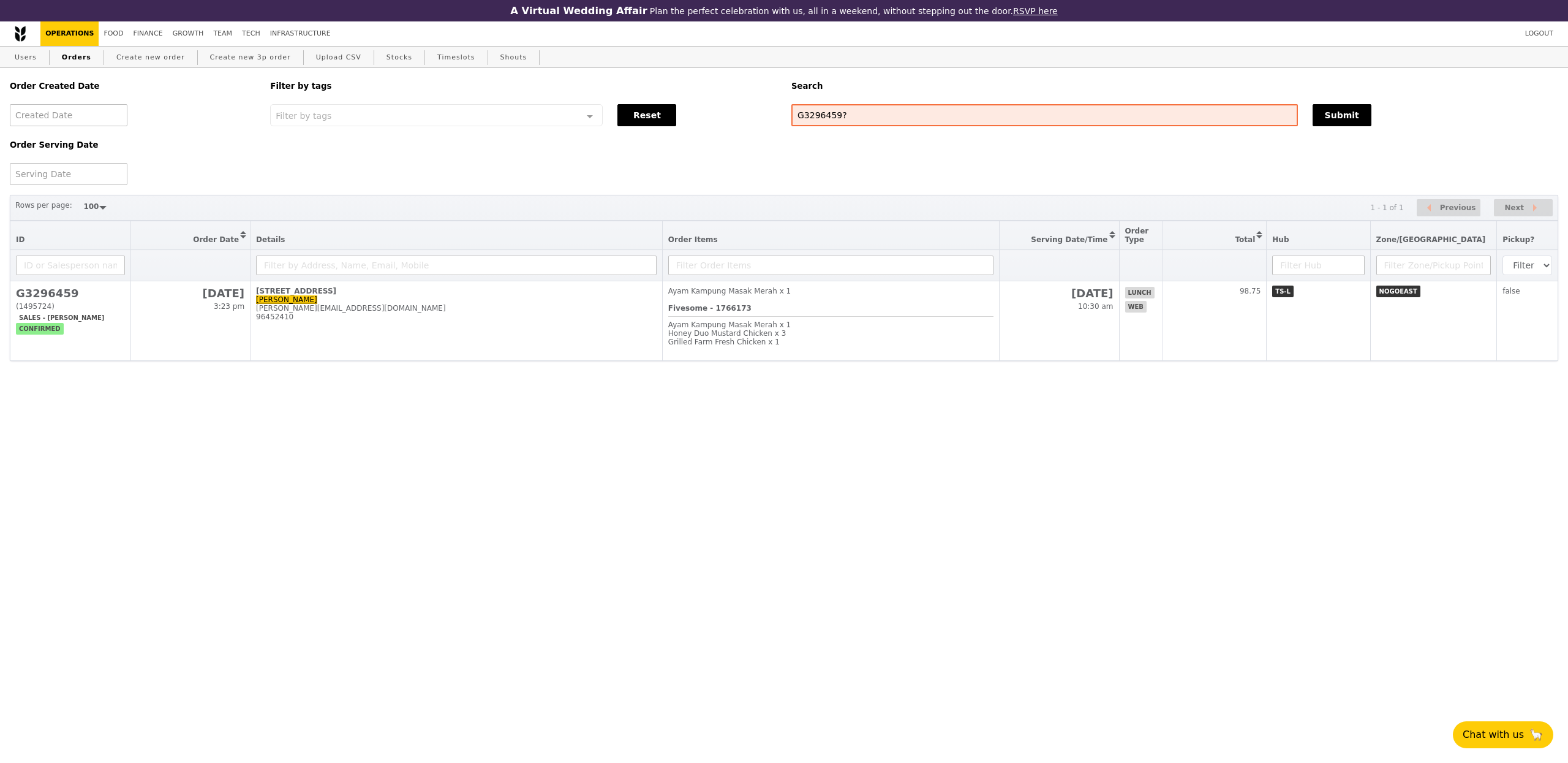
click at [801, 318] on div "Fivesome - 1766173 Ayam Kampung Masak Merah x 1 Honey Duo Mustard Chicken x 3 G…" at bounding box center [830, 329] width 325 height 51
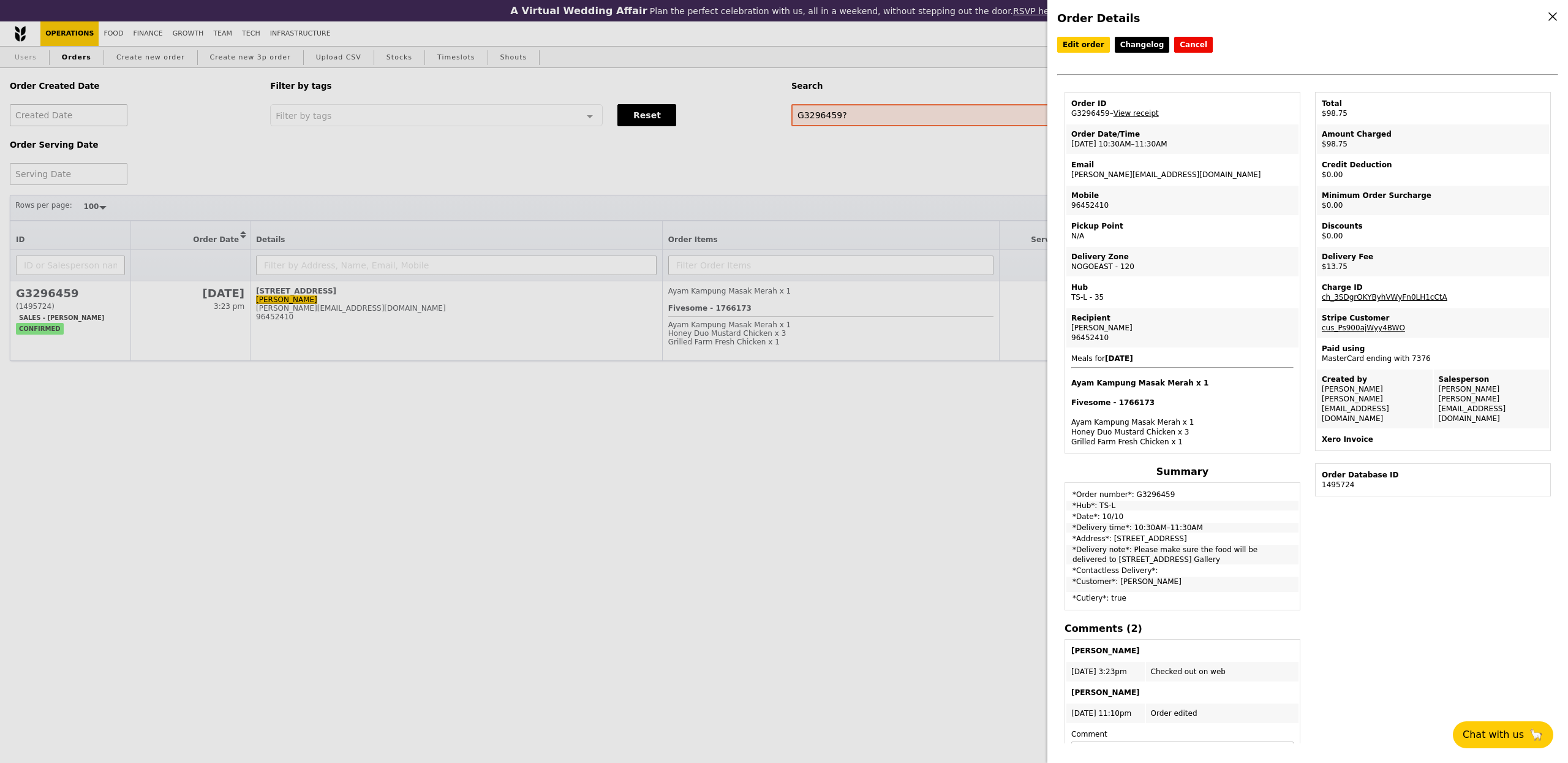
drag, startPoint x: 102, startPoint y: 47, endPoint x: 25, endPoint y: 55, distance: 77.4
click at [102, 47] on div "Order Details Edit order Changelog Cancel Order ID G3296459 – View receipt Orde…" at bounding box center [784, 381] width 1568 height 763
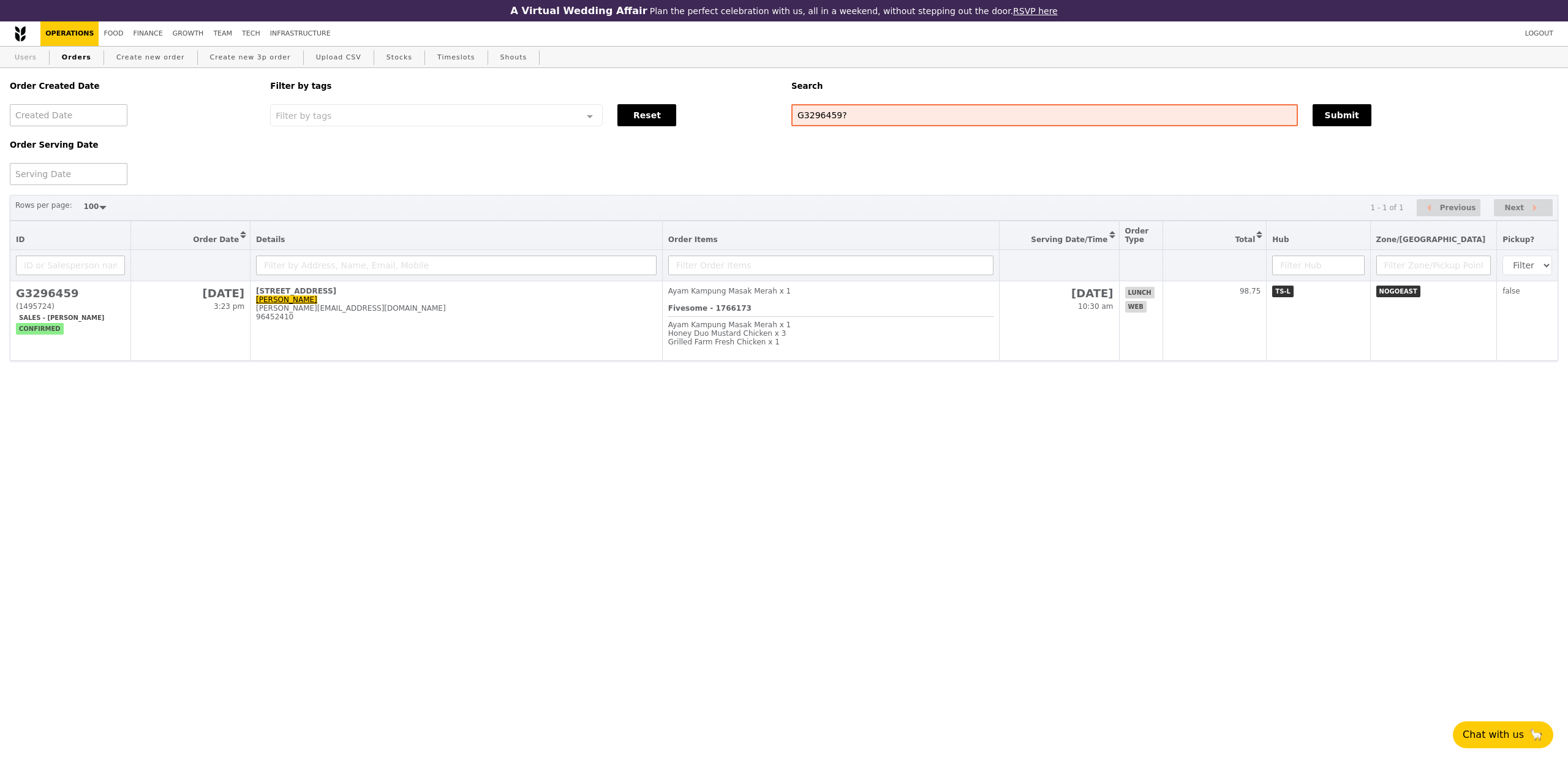
click at [24, 56] on link "Users" at bounding box center [26, 57] width 32 height 22
